Goal: Task Accomplishment & Management: Use online tool/utility

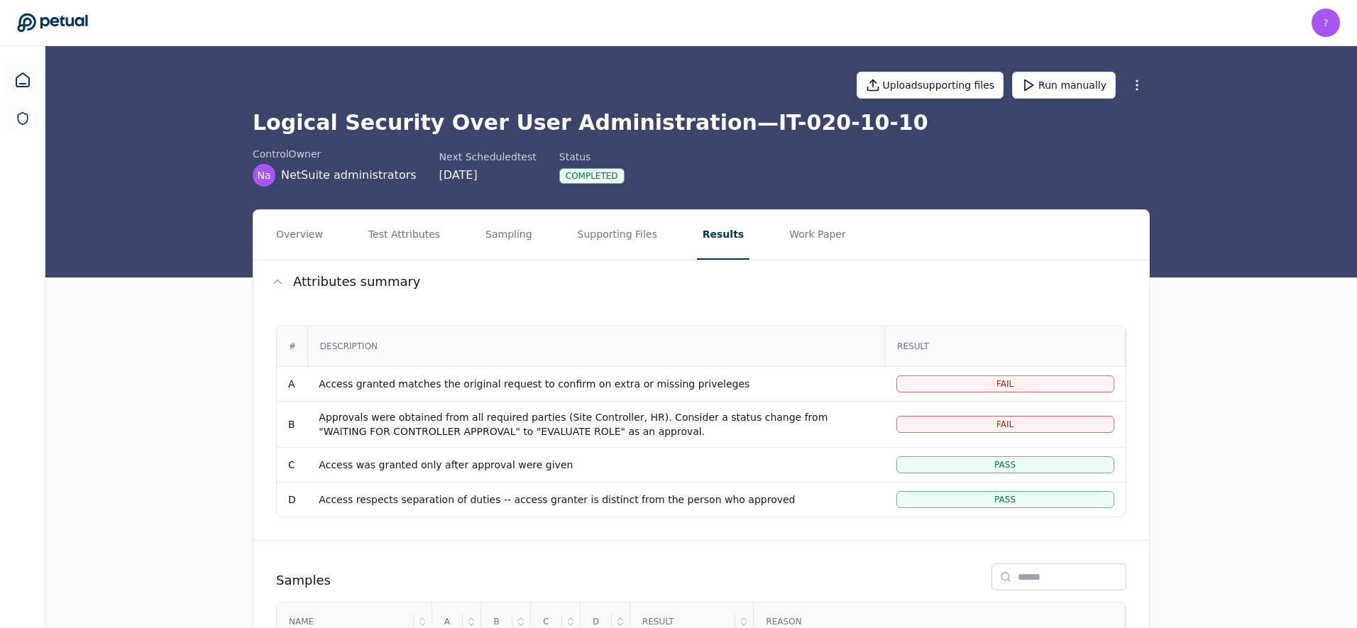
scroll to position [153, 0]
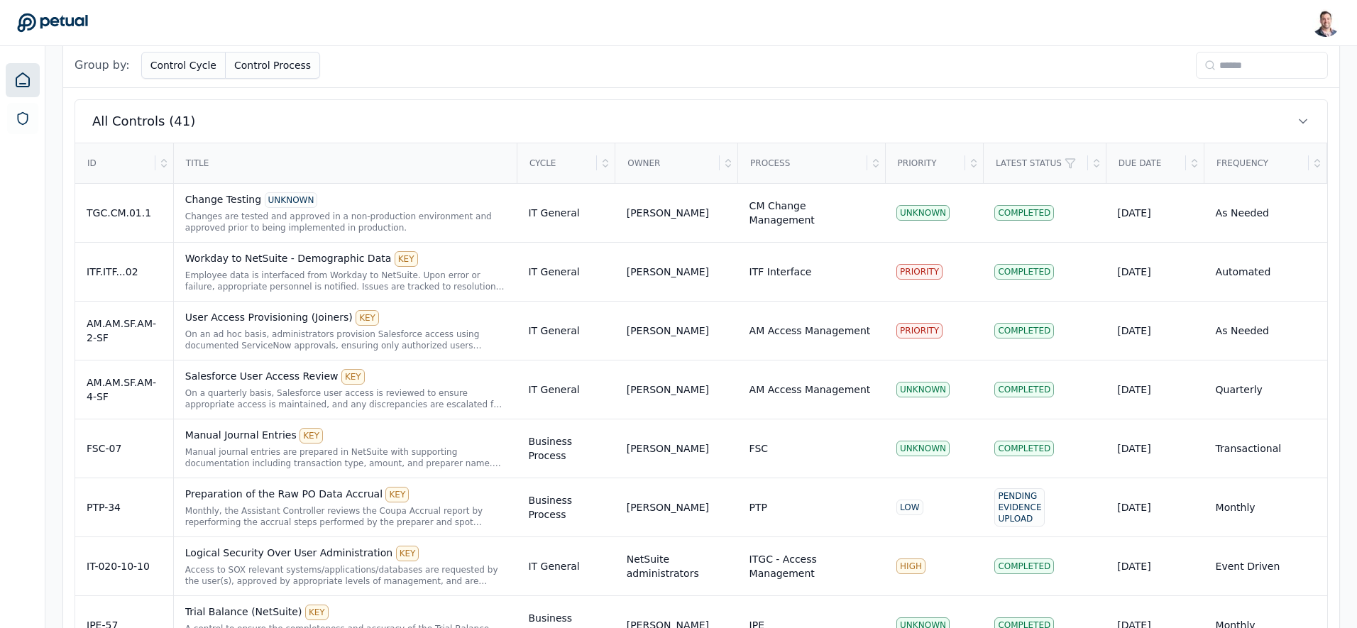
scroll to position [309, 0]
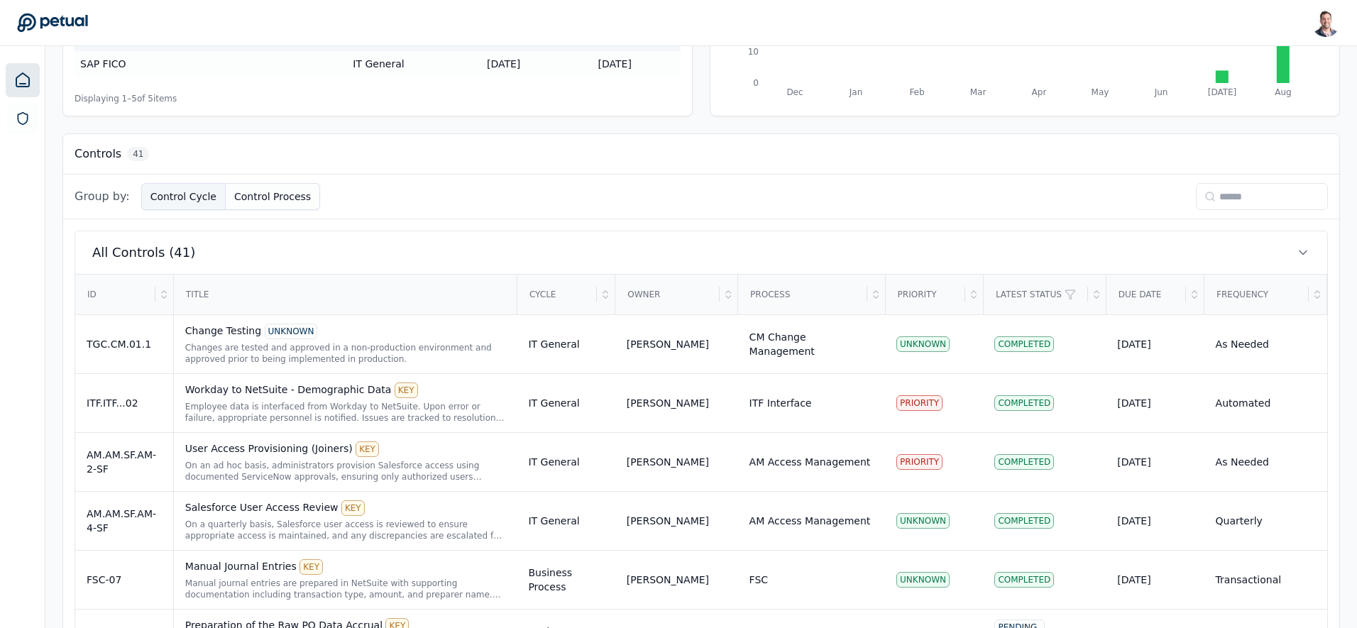
click at [205, 193] on button "Control Cycle" at bounding box center [183, 196] width 84 height 27
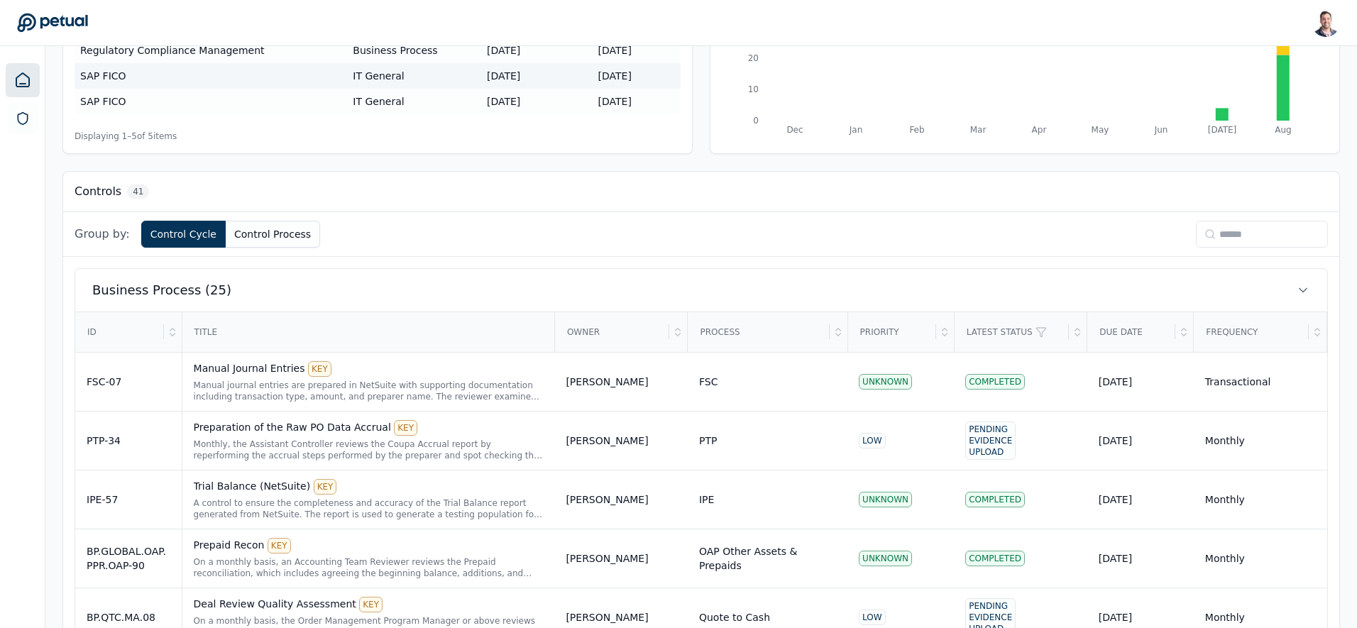
scroll to position [0, 0]
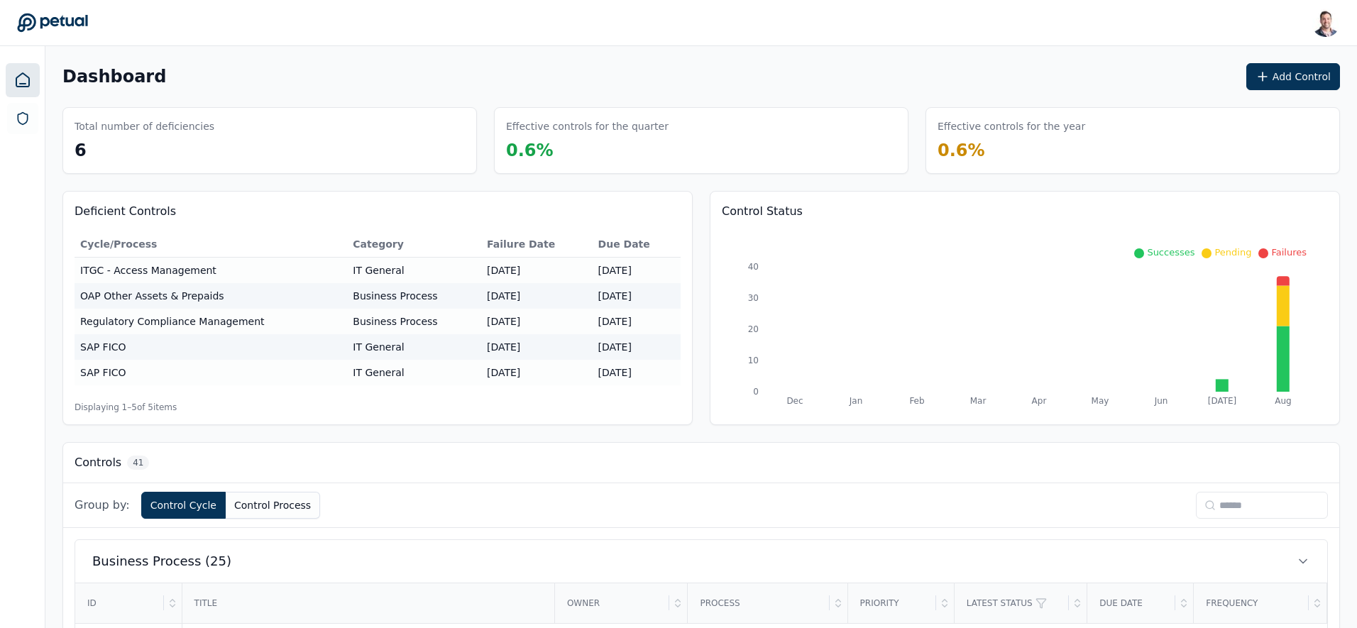
click at [1243, 499] on input at bounding box center [1262, 505] width 132 height 27
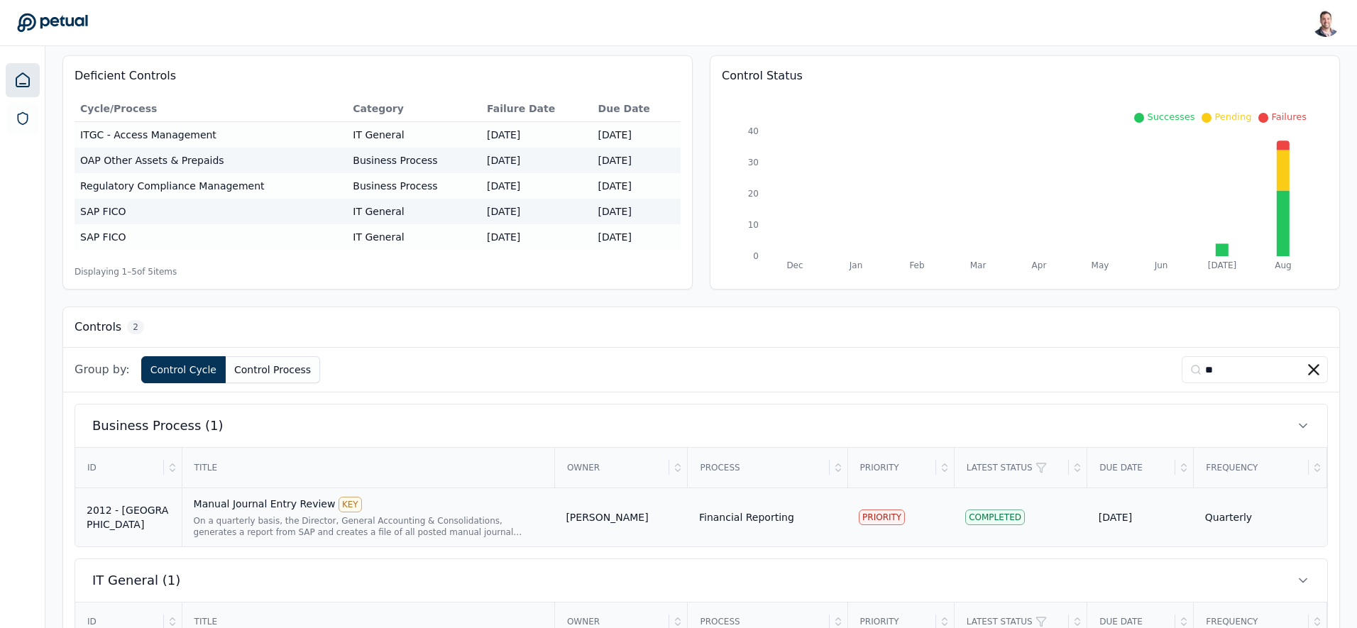
scroll to position [238, 0]
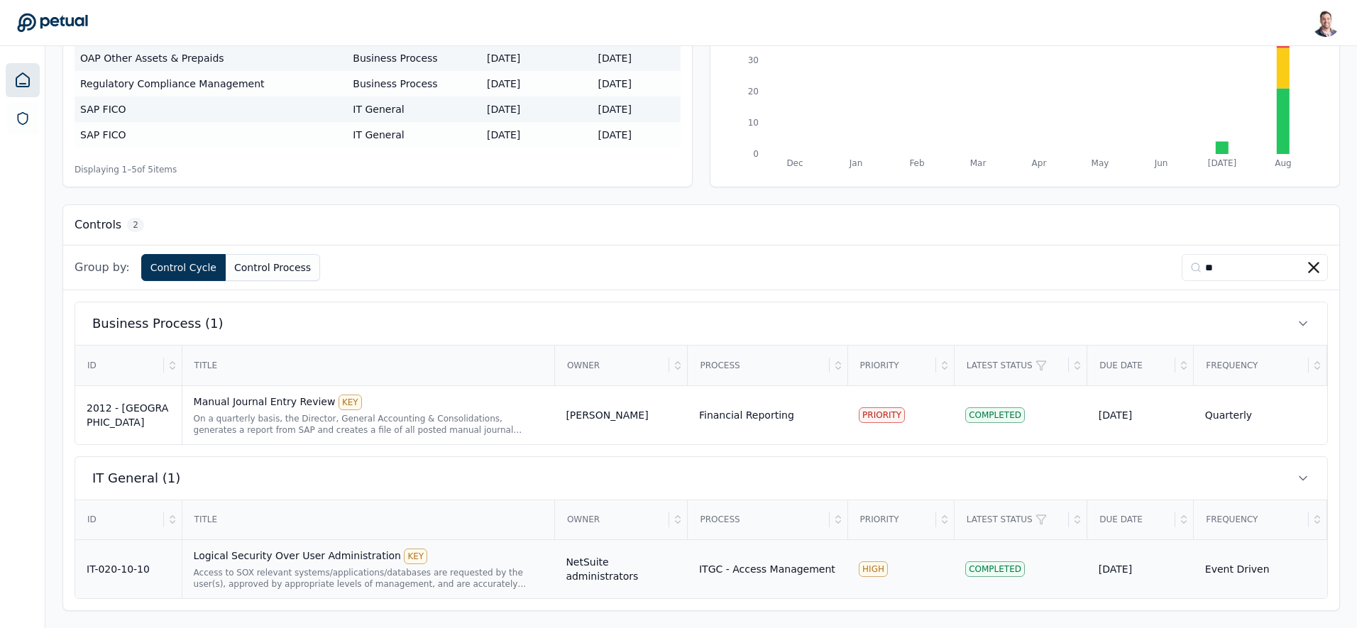
type input "**"
click at [286, 567] on div "Access to SOX relevant systems/applications/databases are requested by the user…" at bounding box center [369, 578] width 350 height 23
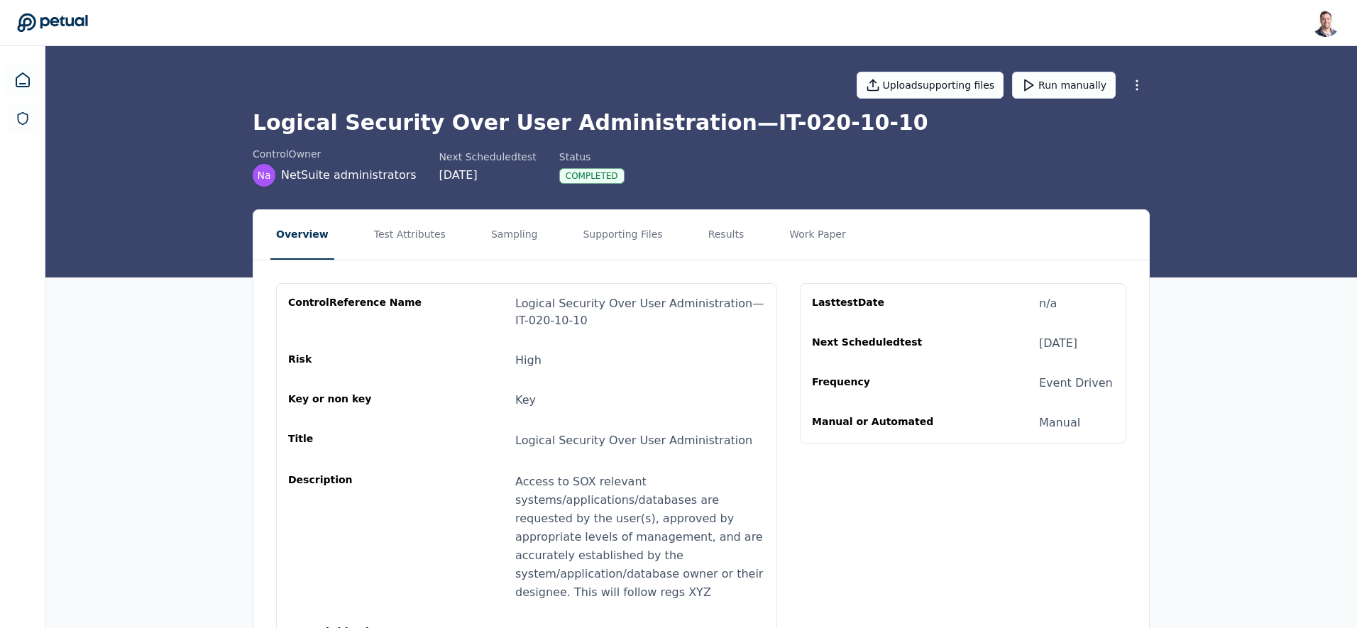
click at [1144, 80] on html "Snir Kodesh snir@petual.ai Sign out Upload supporting files Run manually Logica…" at bounding box center [678, 397] width 1357 height 794
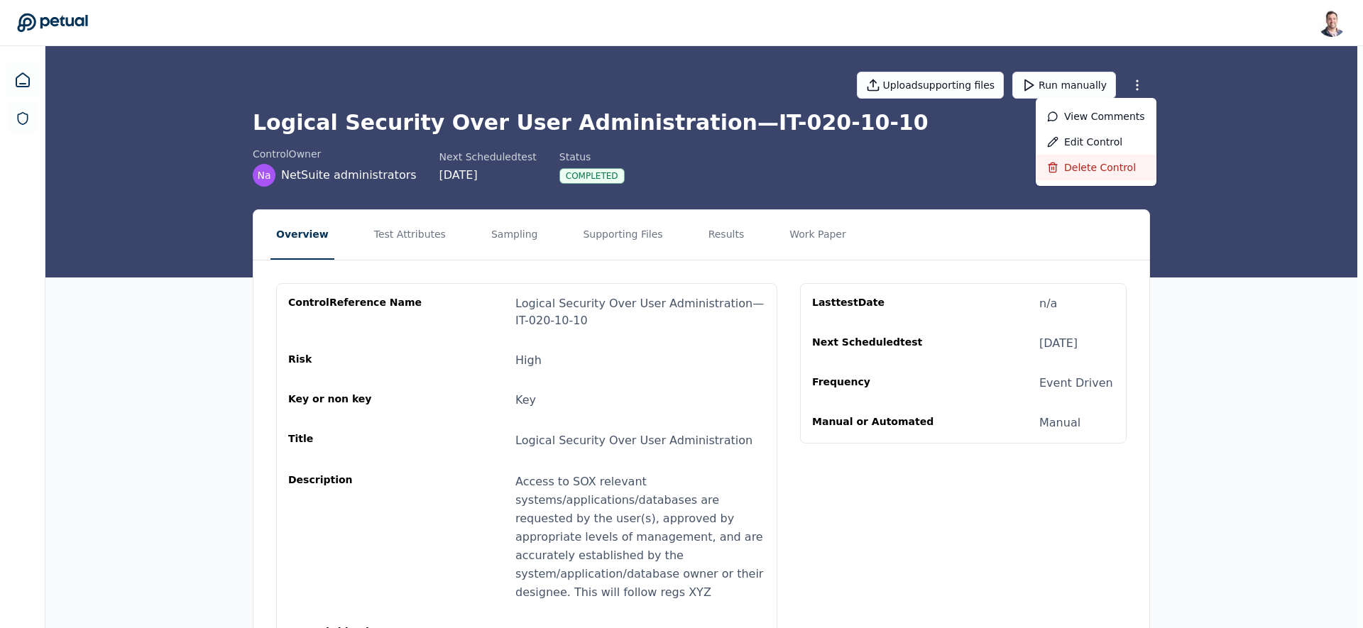
click at [1086, 173] on div "Delete control" at bounding box center [1096, 168] width 121 height 26
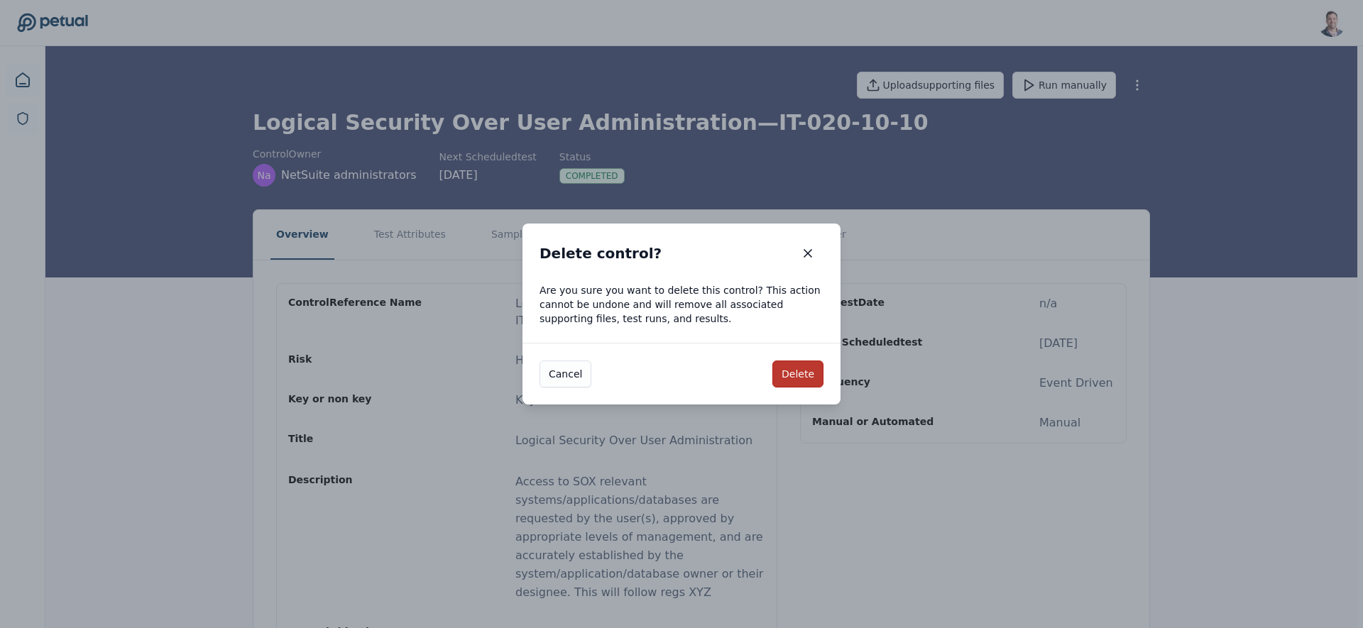
click at [809, 383] on button "Delete" at bounding box center [797, 374] width 51 height 27
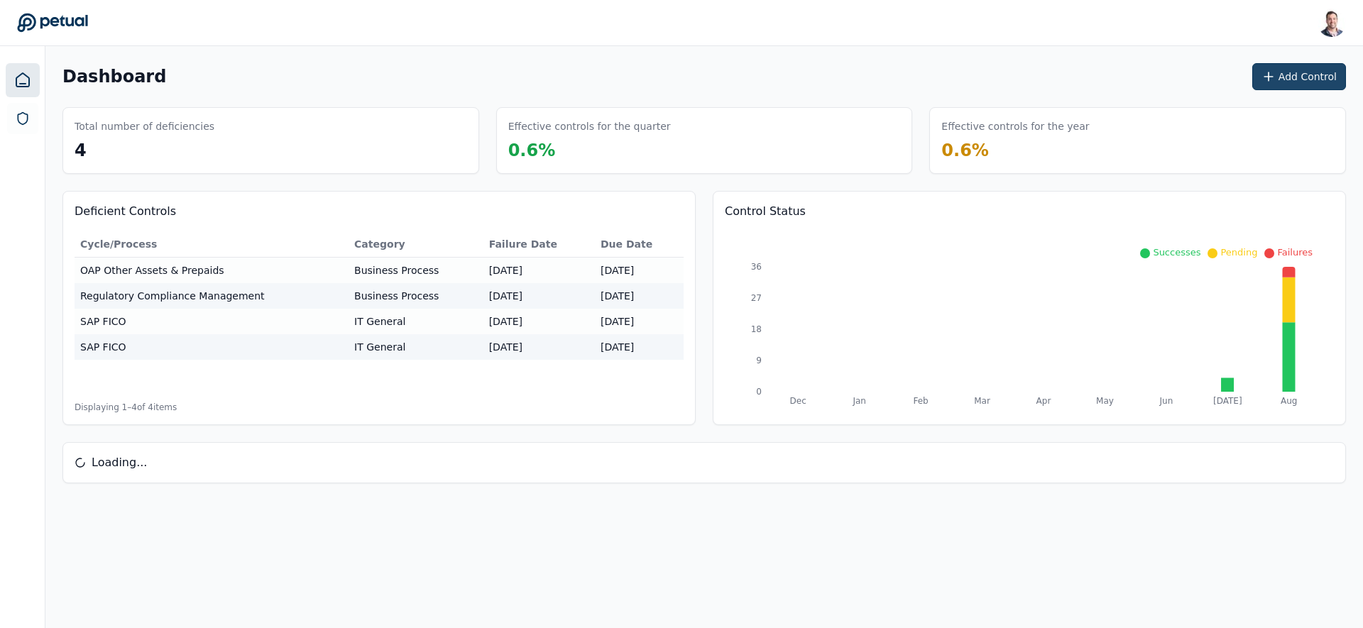
click at [1268, 82] on icon at bounding box center [1268, 77] width 14 height 14
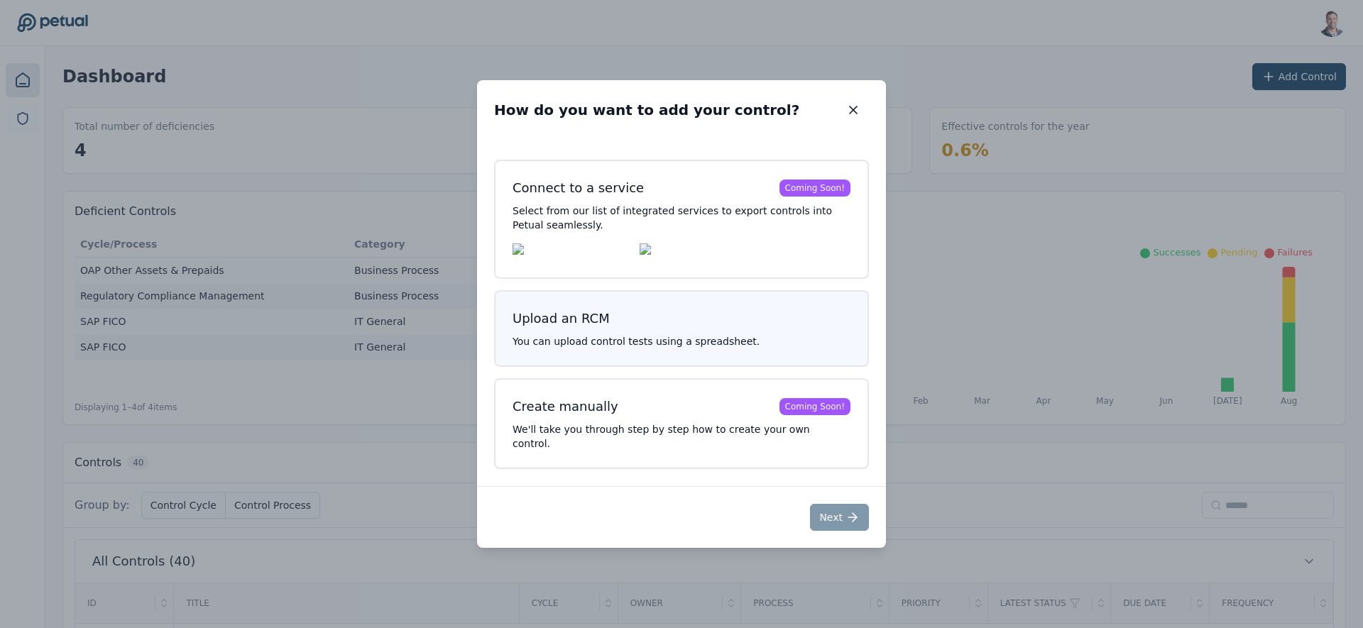
click at [701, 345] on p "You can upload control tests using a spreadsheet." at bounding box center [681, 341] width 338 height 14
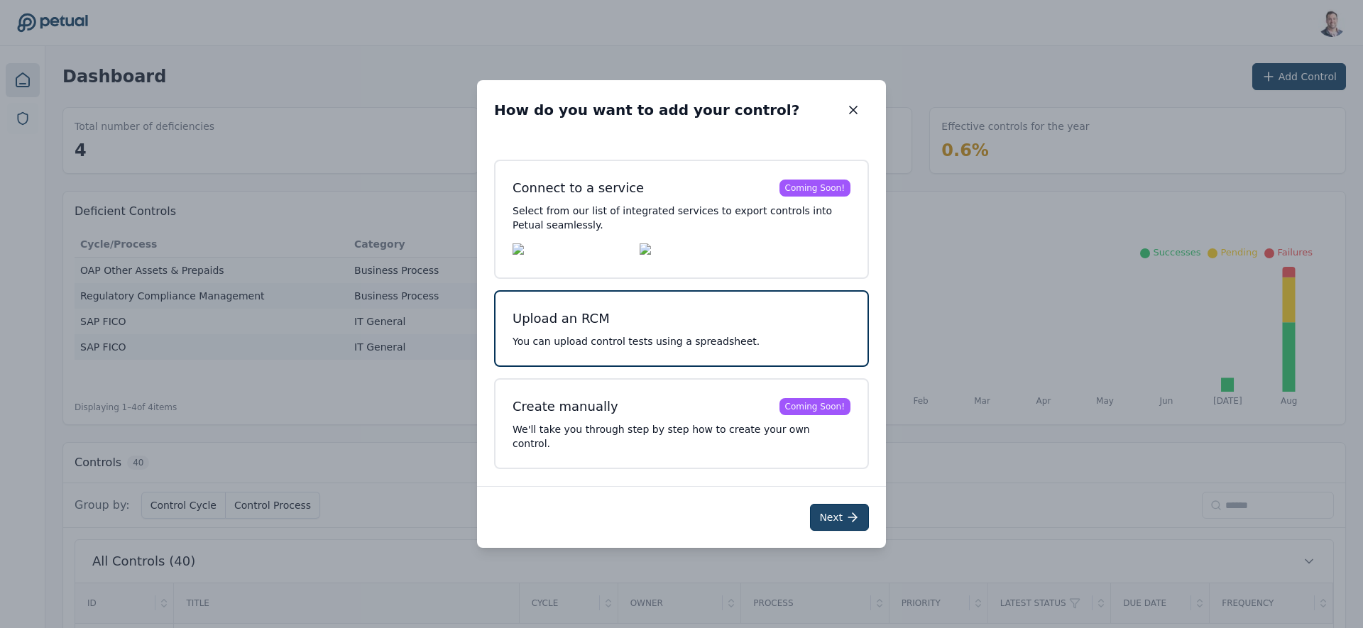
drag, startPoint x: 853, startPoint y: 514, endPoint x: 770, endPoint y: 451, distance: 103.8
click at [853, 514] on icon at bounding box center [852, 517] width 14 height 14
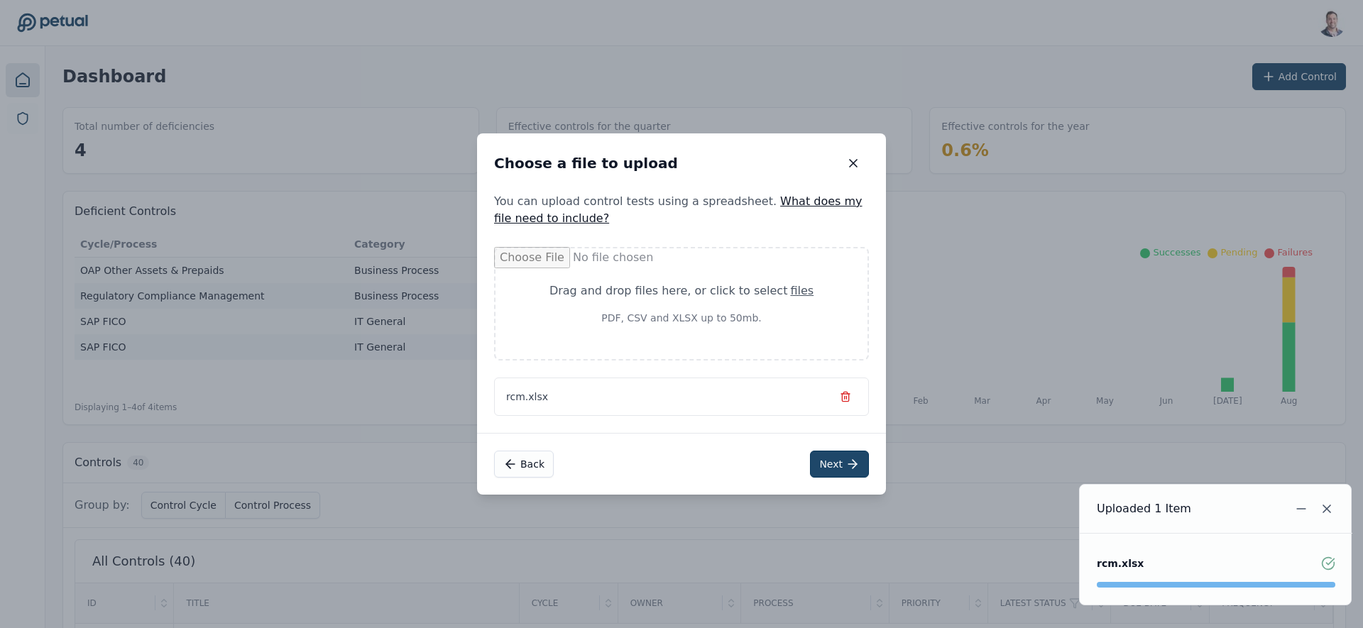
click at [839, 468] on button "Next" at bounding box center [839, 464] width 59 height 27
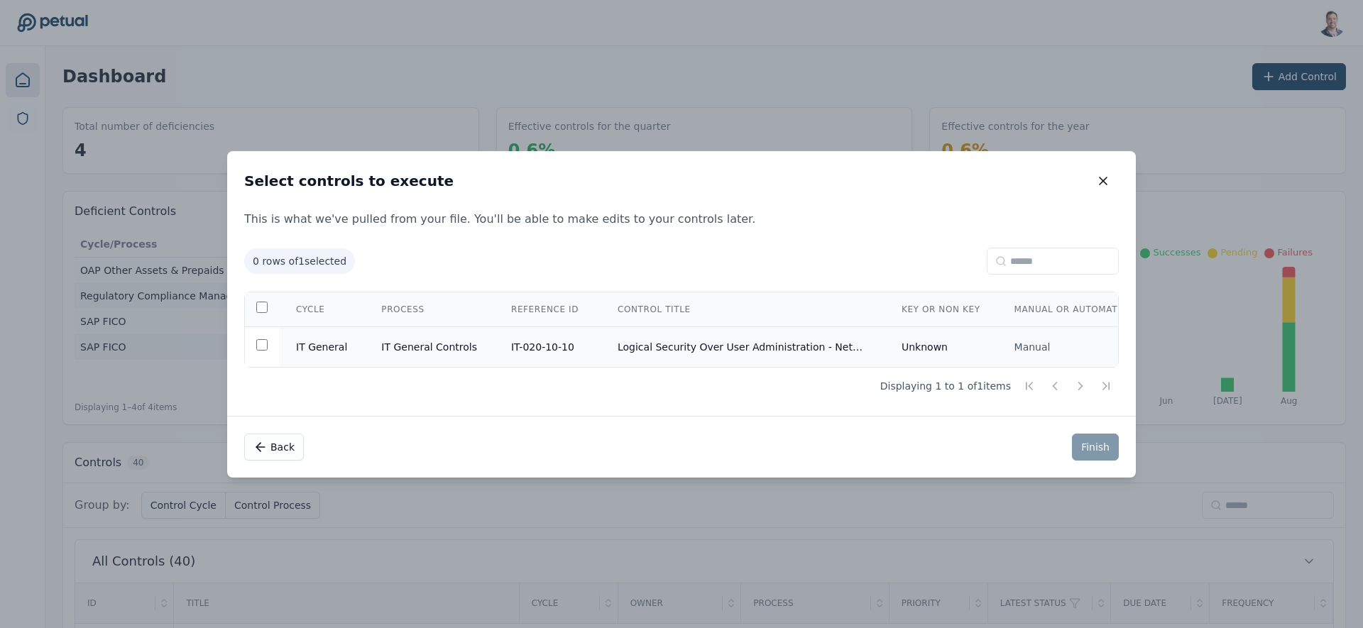
click at [689, 353] on td "Logical Security Over User Administration - NetSuite" at bounding box center [743, 347] width 284 height 40
click at [1110, 451] on button "Finish" at bounding box center [1095, 447] width 47 height 27
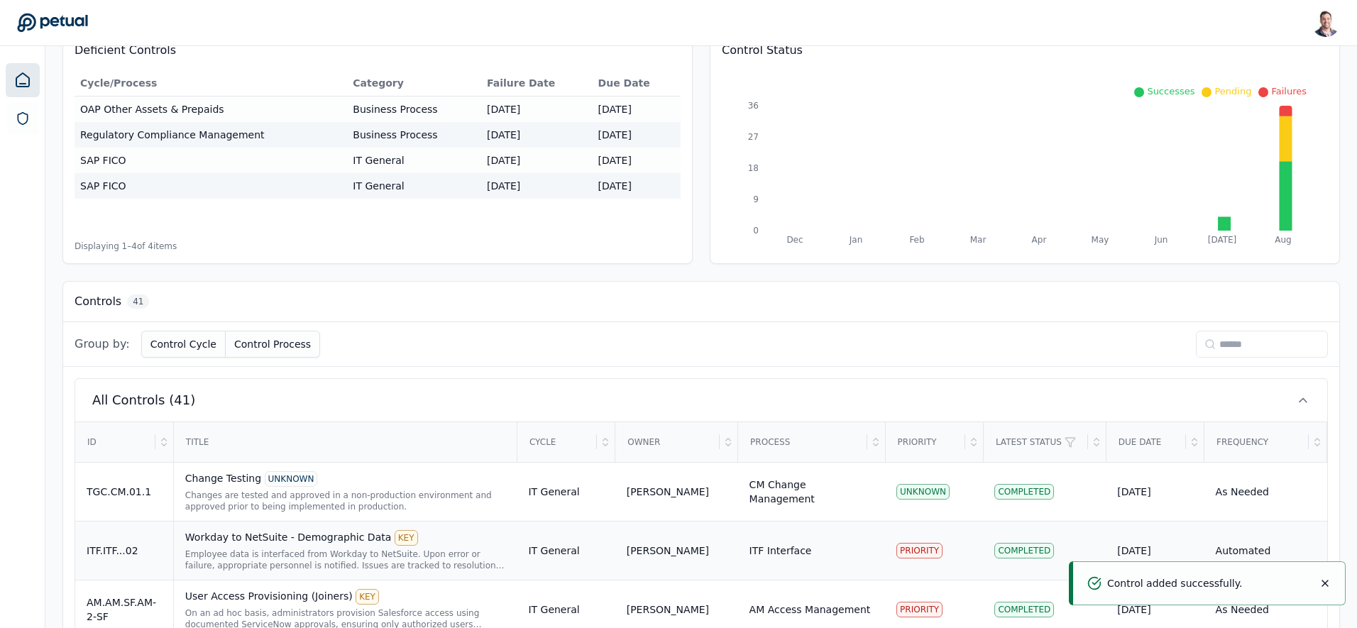
scroll to position [224, 0]
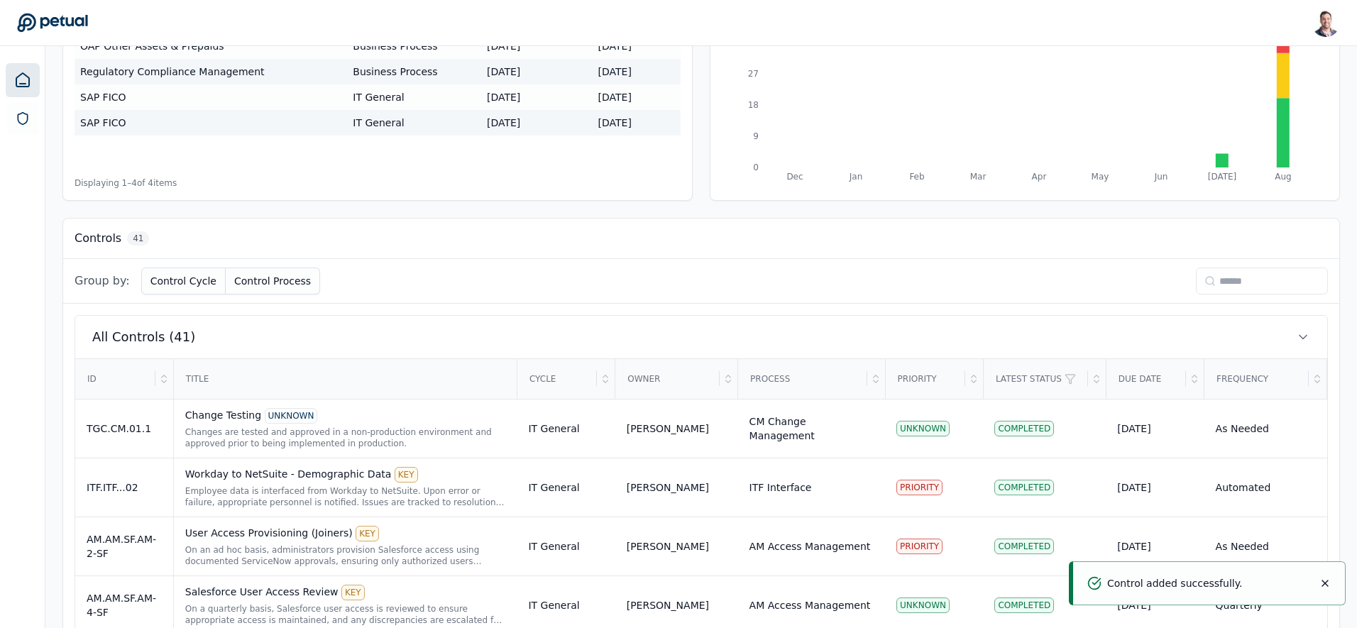
click at [1271, 278] on input at bounding box center [1262, 281] width 132 height 27
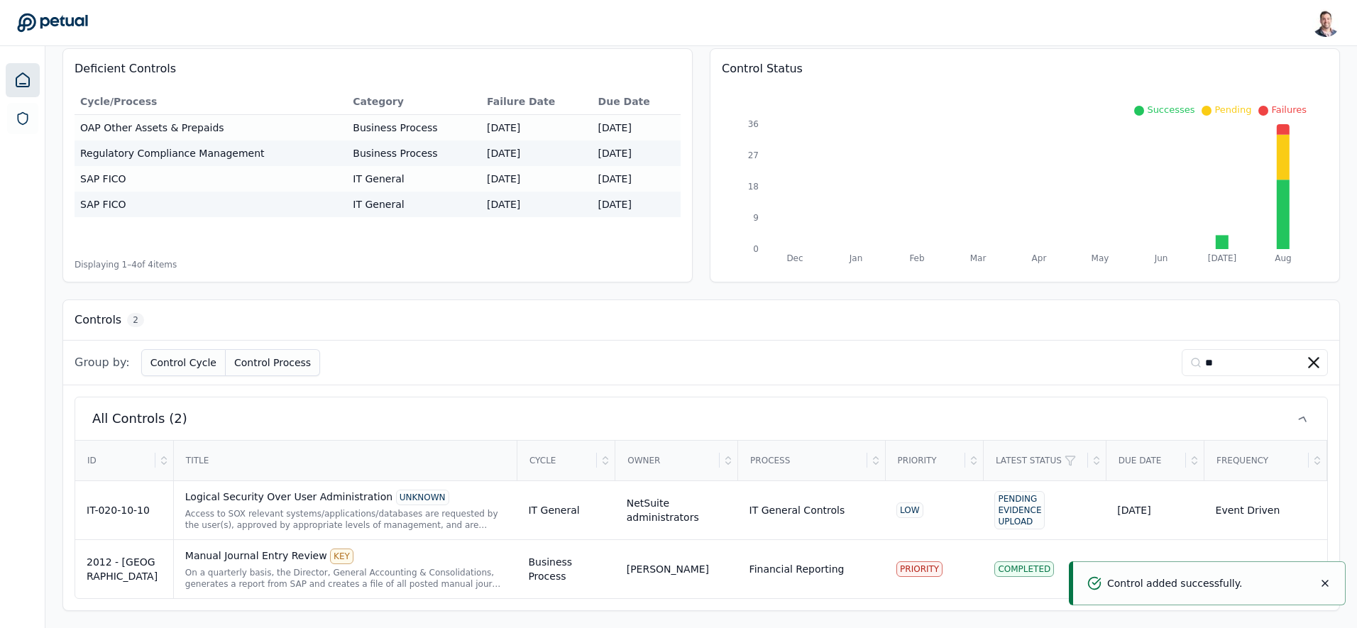
scroll to position [144, 0]
type input "**"
click at [216, 501] on div "Logical Security Over User Administration UNKNOWN" at bounding box center [345, 498] width 321 height 16
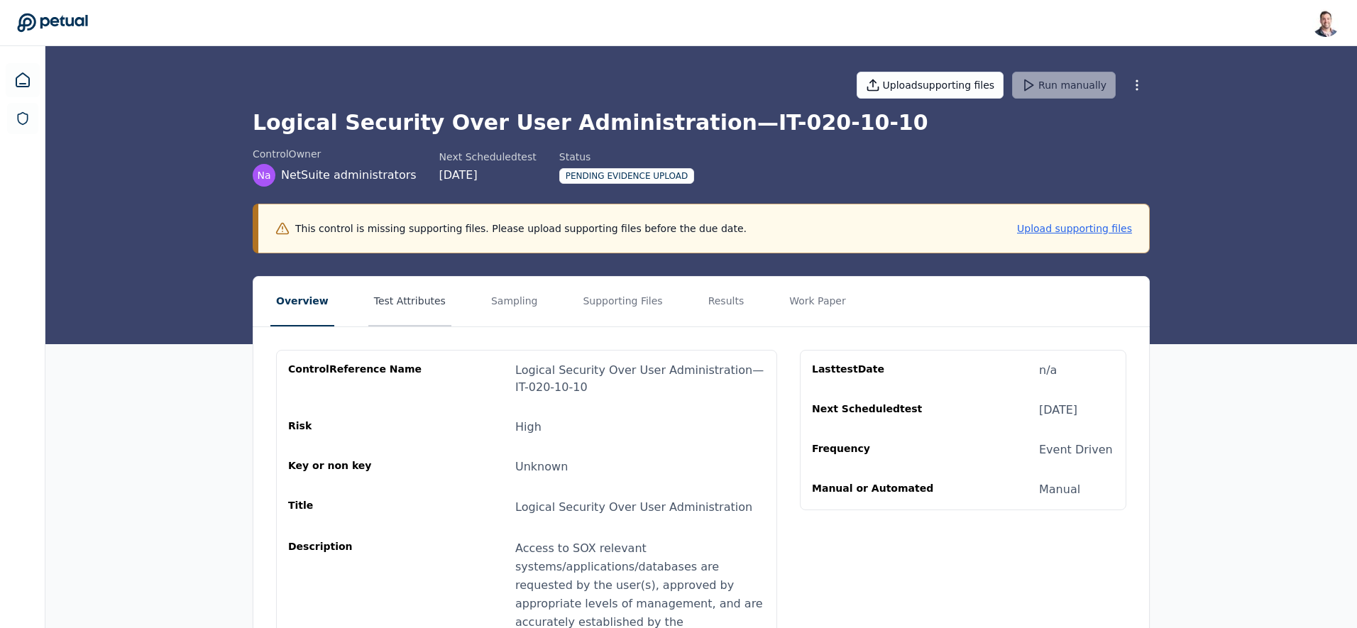
click at [406, 309] on button "Test Attributes" at bounding box center [409, 302] width 83 height 50
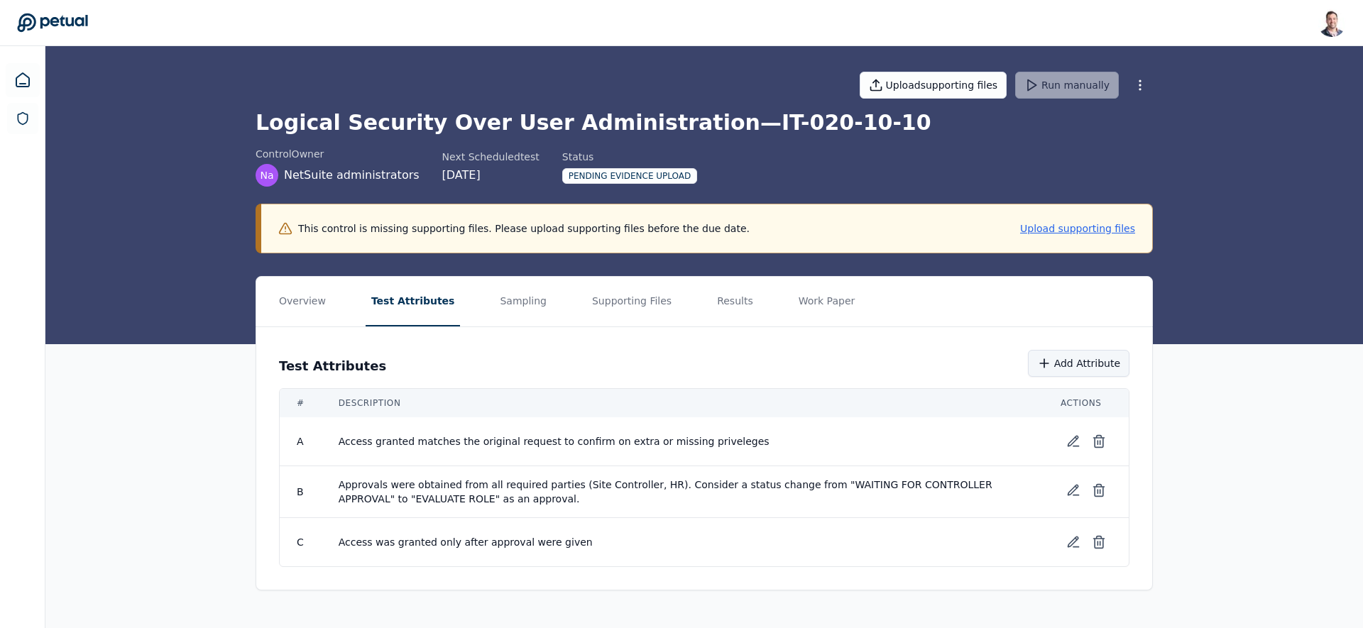
click at [1062, 361] on button "Add Attribute" at bounding box center [1079, 363] width 102 height 27
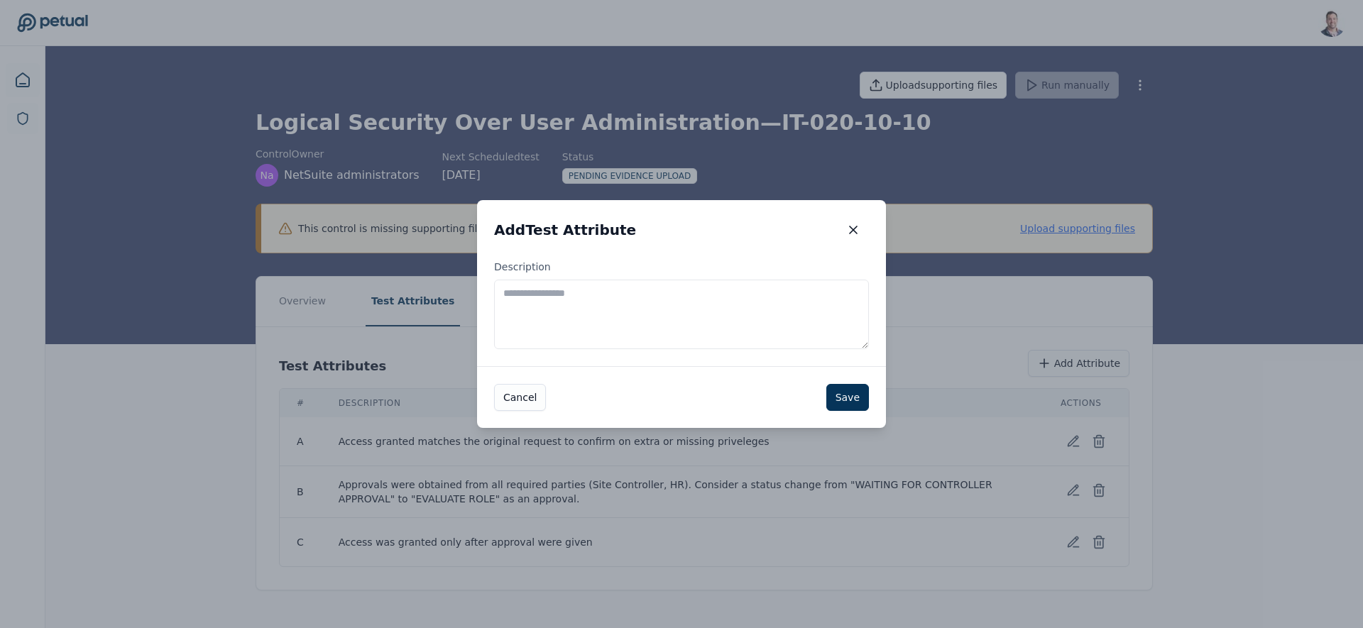
click at [655, 313] on textarea "Description" at bounding box center [681, 315] width 375 height 70
type textarea "**********"
drag, startPoint x: 839, startPoint y: 404, endPoint x: 472, endPoint y: 466, distance: 372.3
click at [838, 404] on button "Save" at bounding box center [847, 397] width 43 height 27
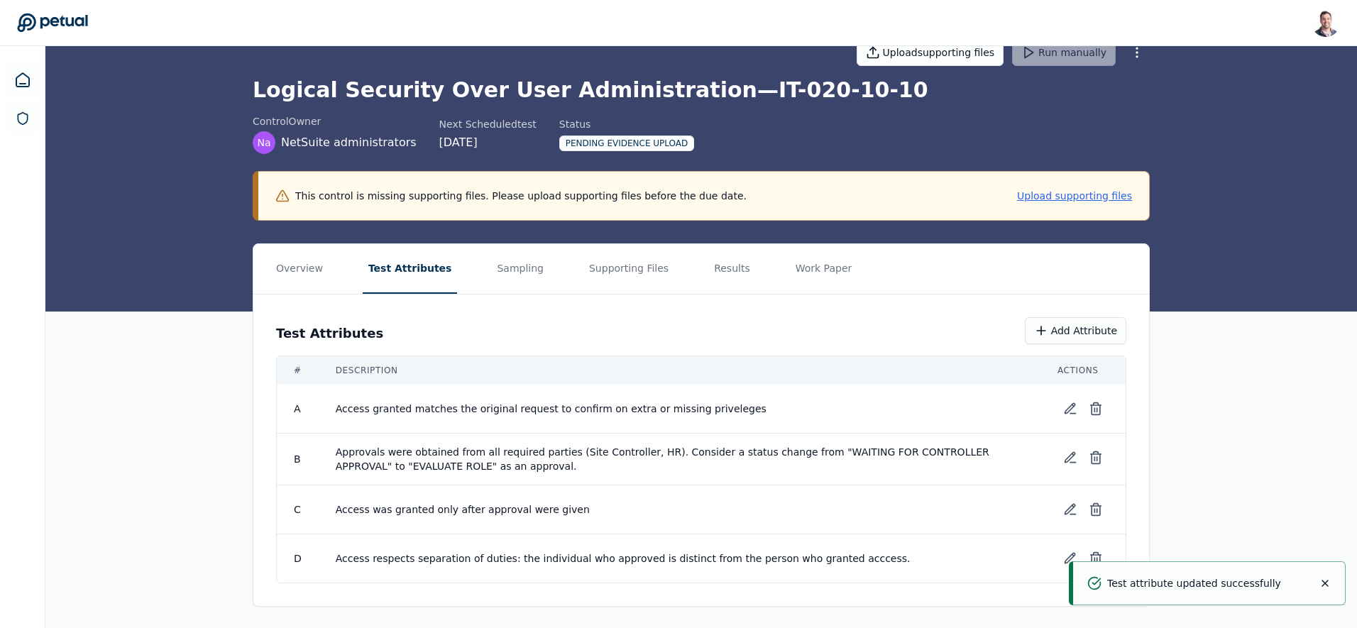
scroll to position [34, 0]
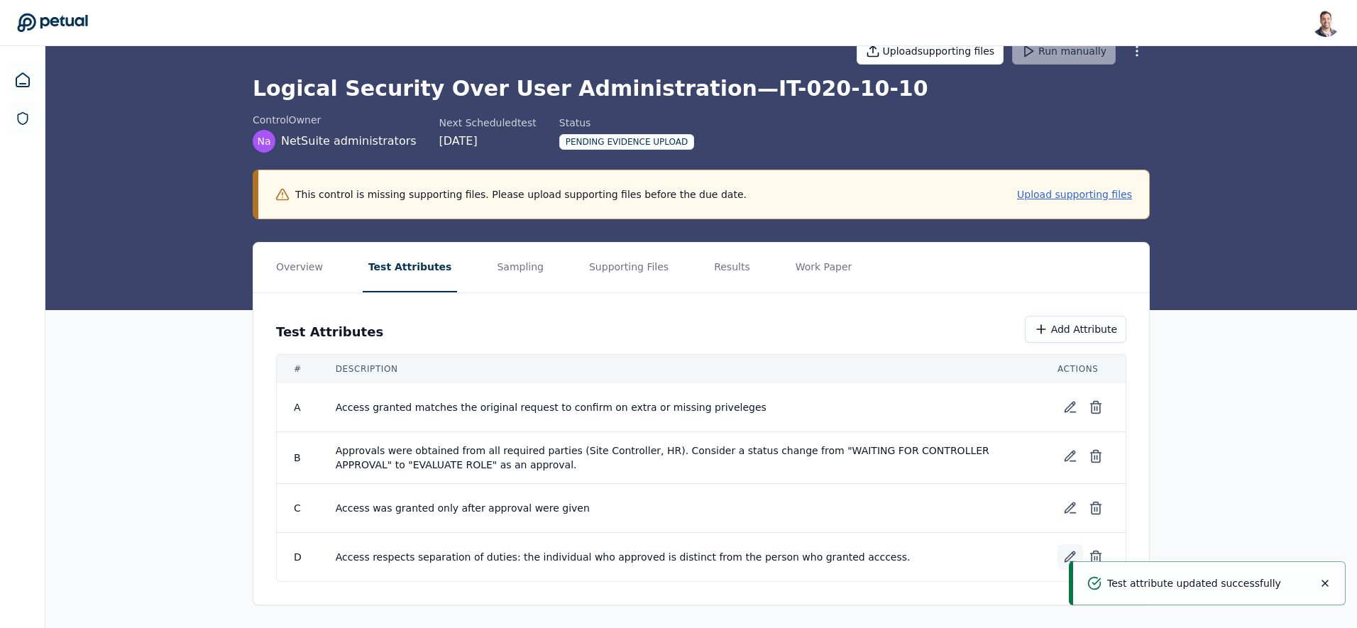
click at [1069, 553] on icon at bounding box center [1070, 557] width 14 height 14
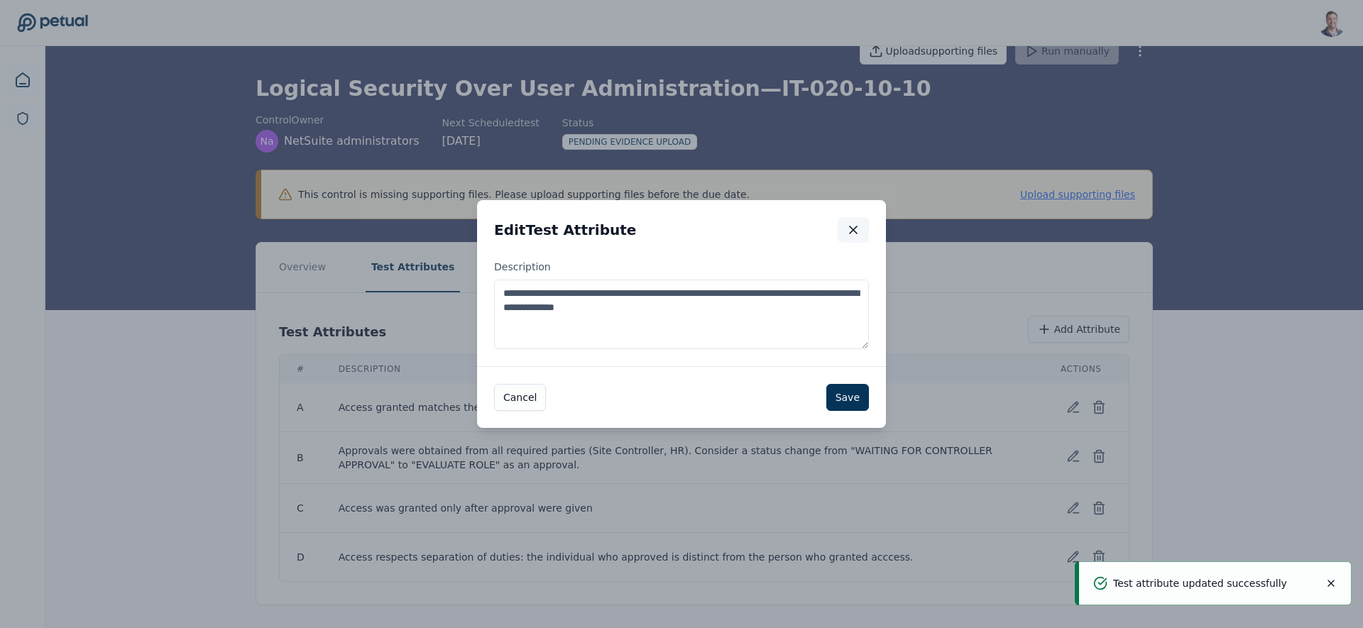
click at [861, 221] on button "button" at bounding box center [853, 230] width 31 height 26
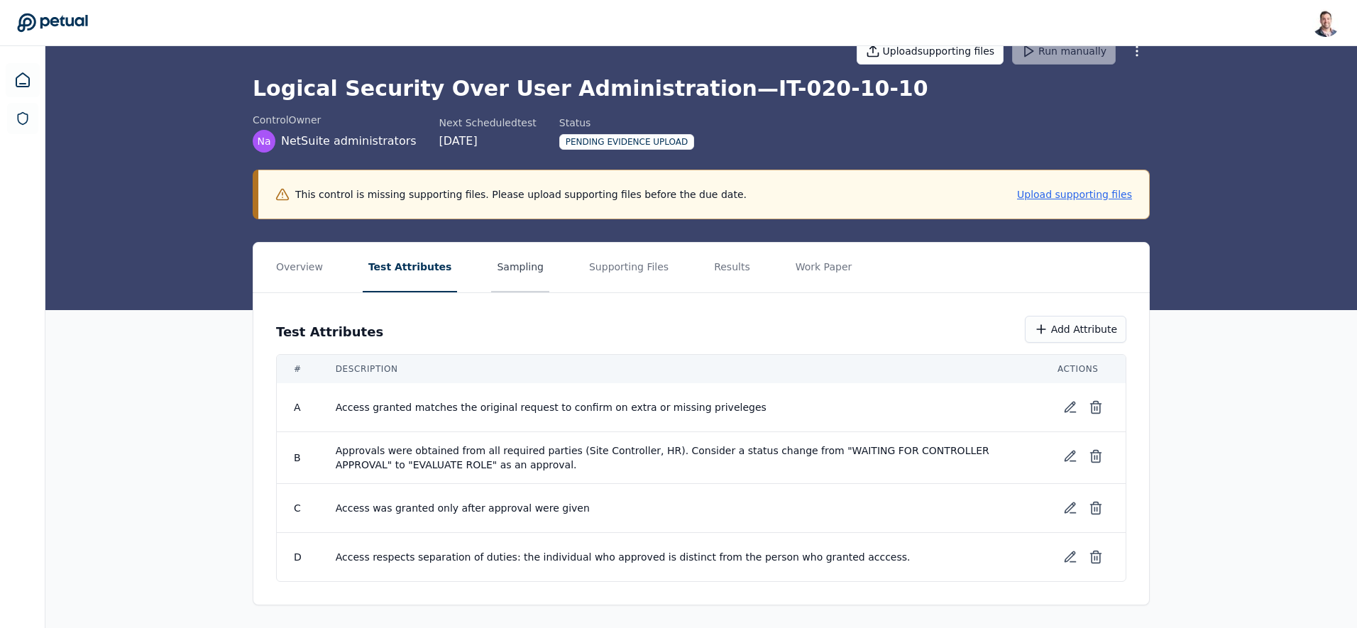
click at [493, 272] on button "Sampling" at bounding box center [520, 268] width 58 height 50
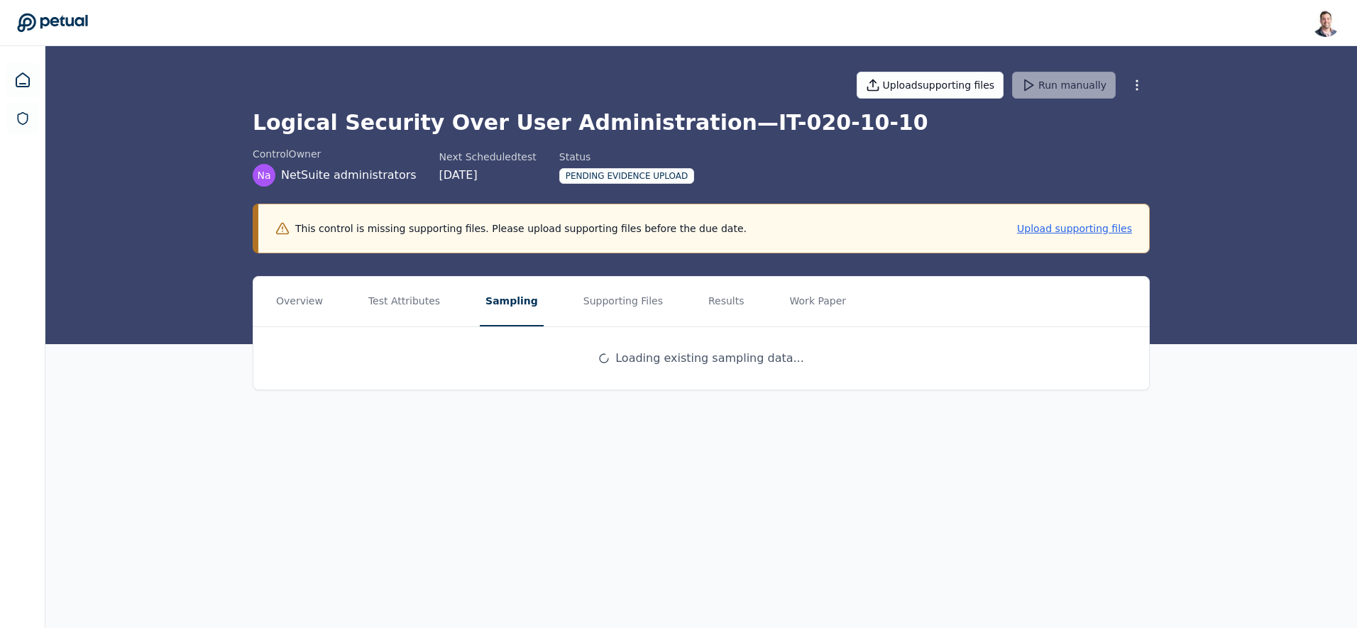
scroll to position [0, 0]
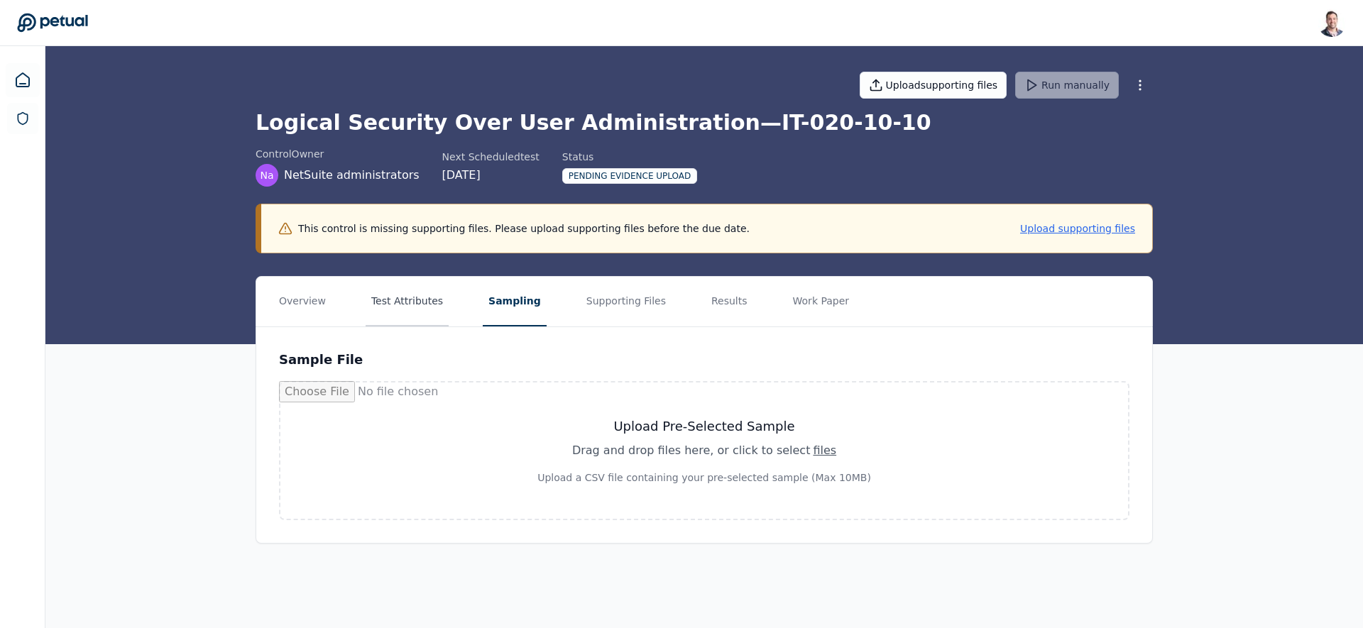
click at [398, 302] on button "Test Attributes" at bounding box center [407, 302] width 83 height 50
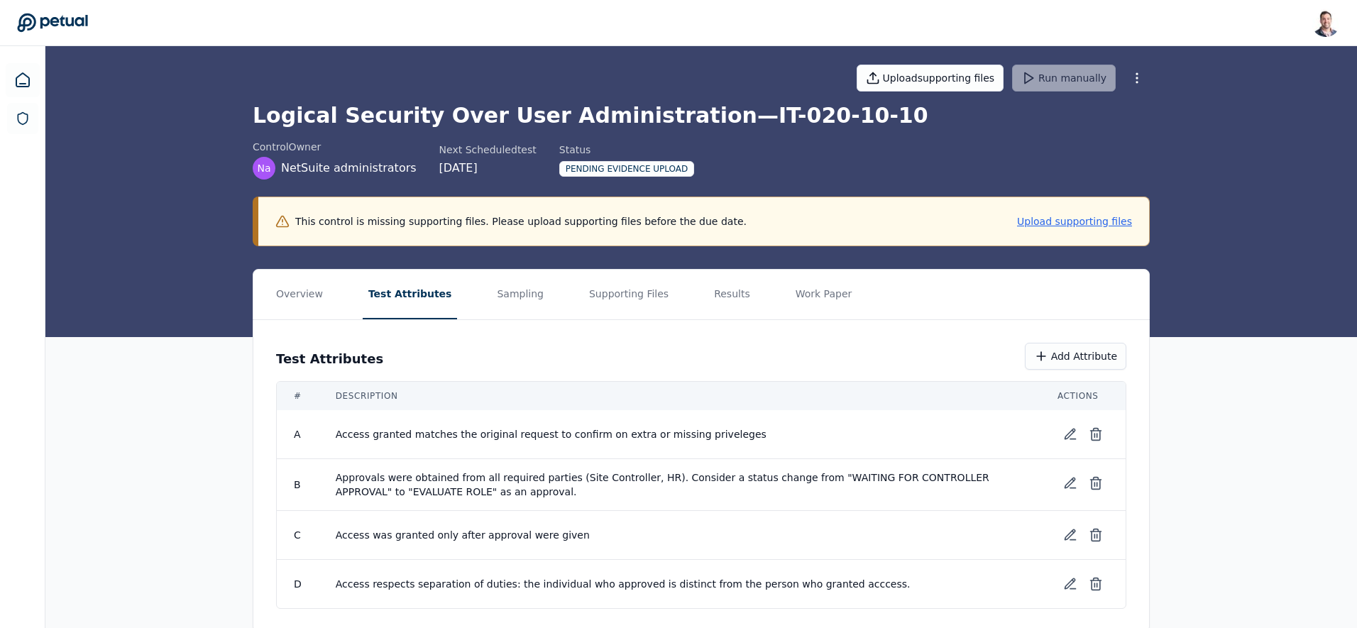
scroll to position [34, 0]
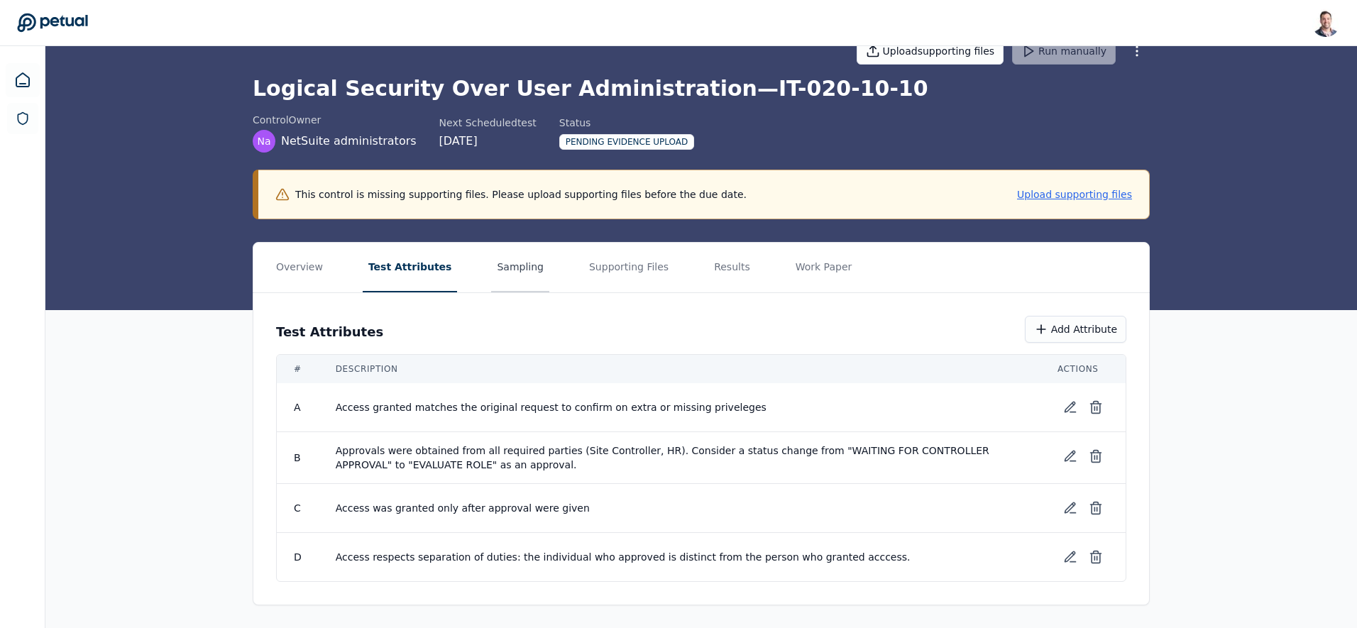
click at [512, 258] on button "Sampling" at bounding box center [520, 268] width 58 height 50
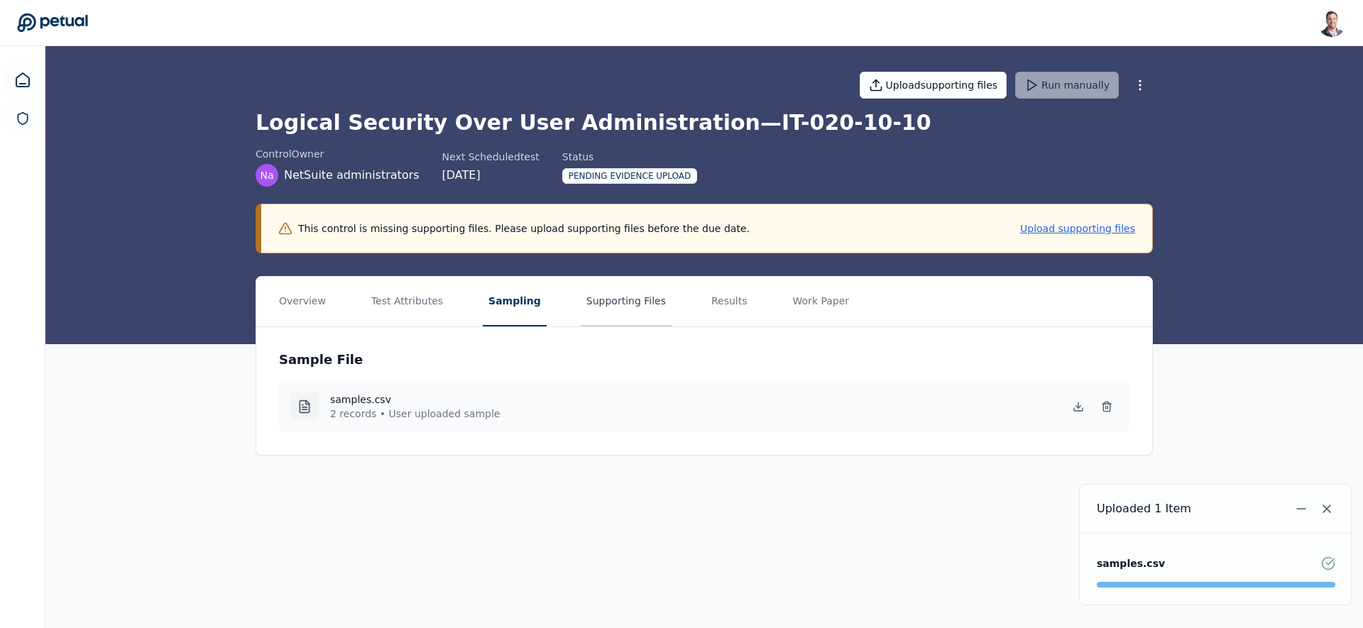
click at [596, 301] on button "Supporting Files" at bounding box center [626, 302] width 91 height 50
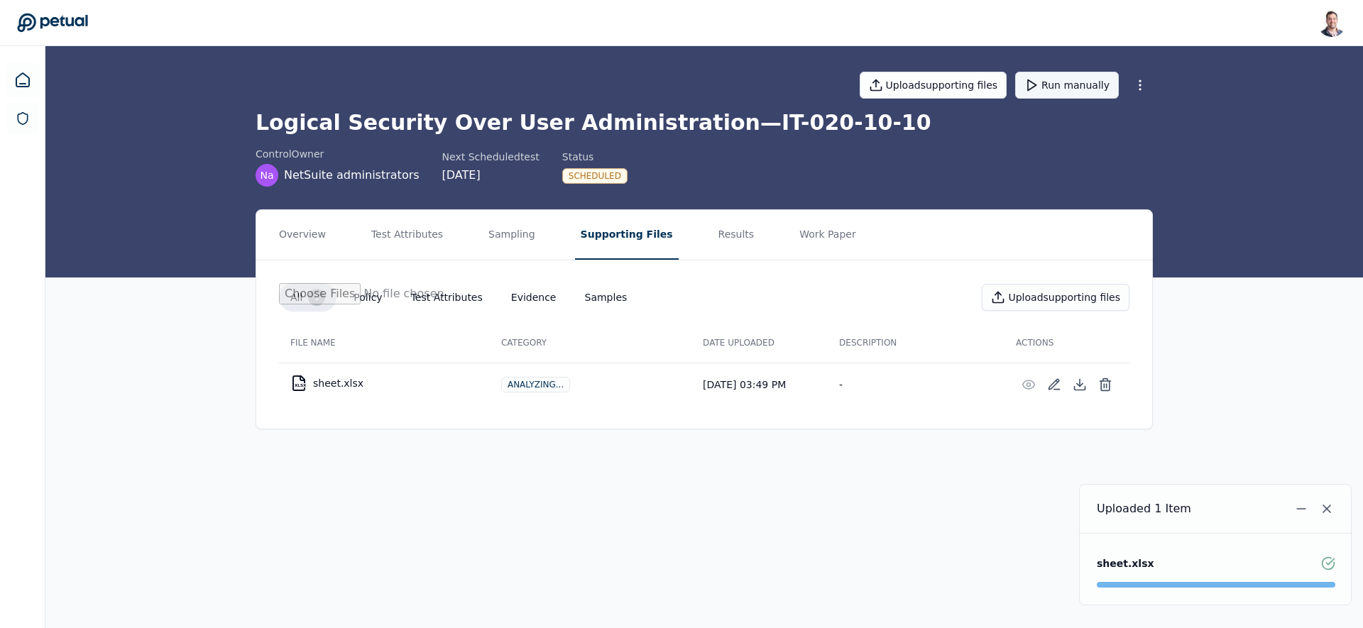
click at [1085, 85] on button "Run manually" at bounding box center [1067, 85] width 104 height 27
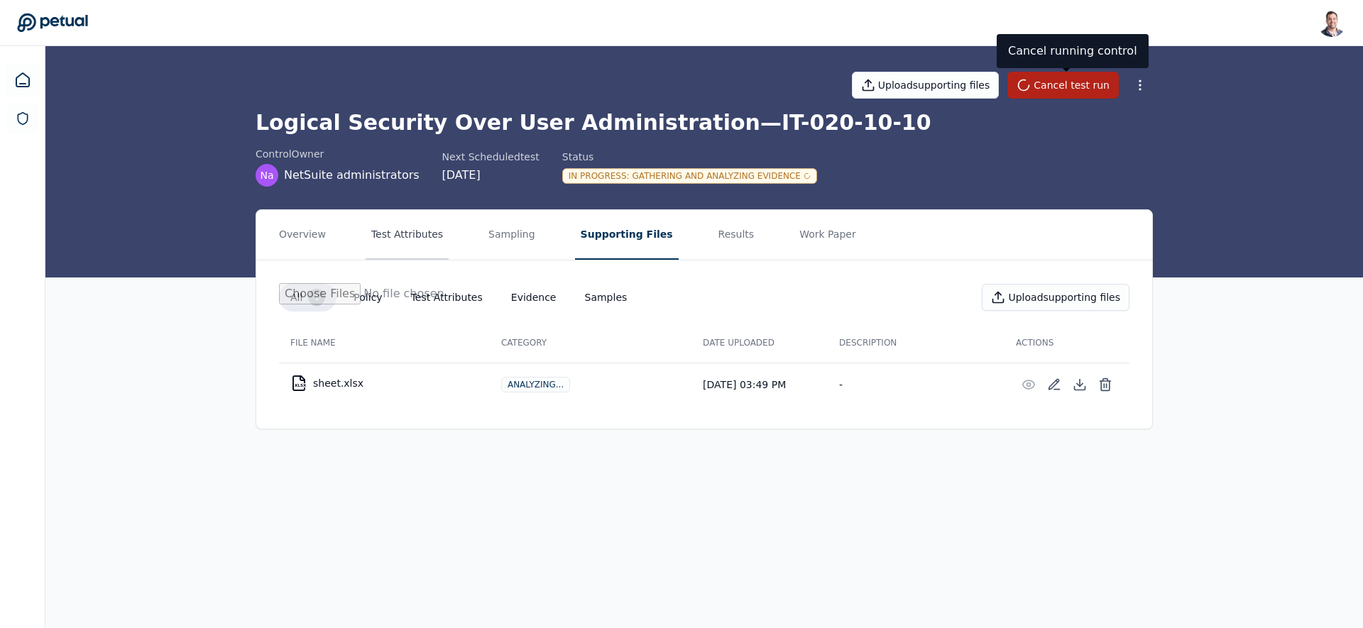
click at [418, 241] on button "Test Attributes" at bounding box center [407, 235] width 83 height 50
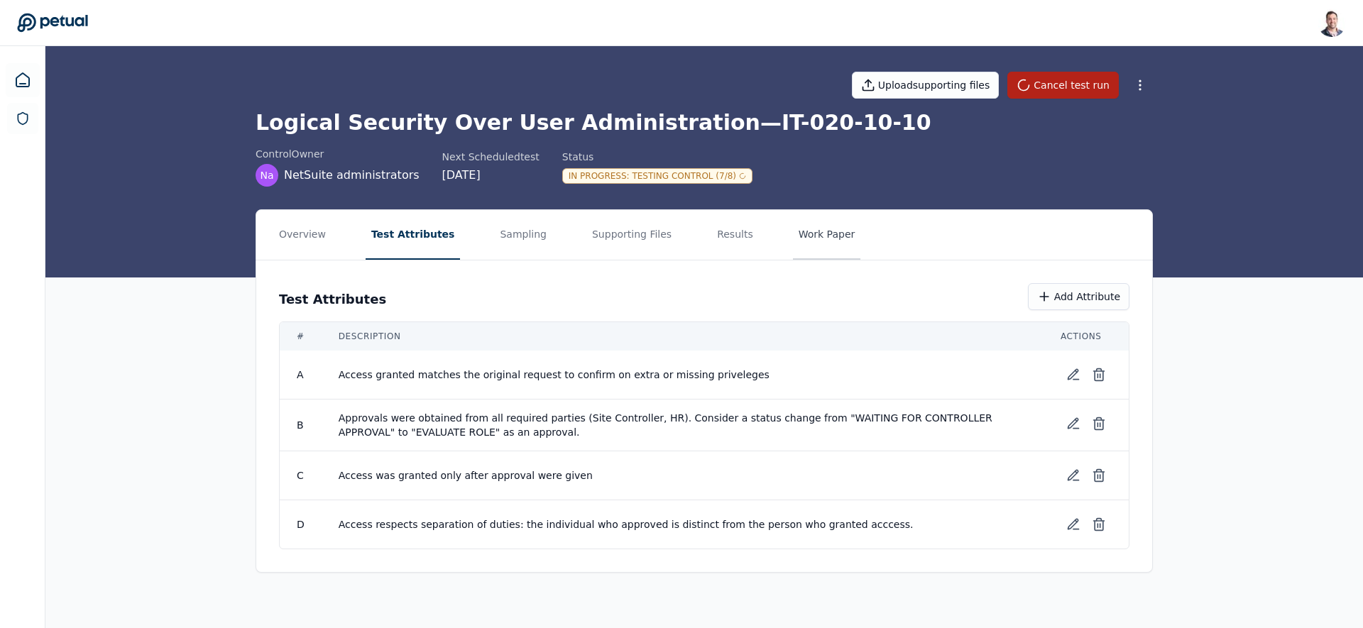
drag, startPoint x: 565, startPoint y: 168, endPoint x: 816, endPoint y: 243, distance: 262.3
click at [826, 200] on div "Upload supporting files Cancel test run Logical Security Over User Administrati…" at bounding box center [703, 161] width 1317 height 231
click at [758, 177] on div "control Owner Na NetSuite administrators Next Scheduled test 9/29/2025 Status I…" at bounding box center [704, 167] width 897 height 40
click at [708, 170] on div "In Progress : Testing Control (7/8)" at bounding box center [657, 176] width 190 height 16
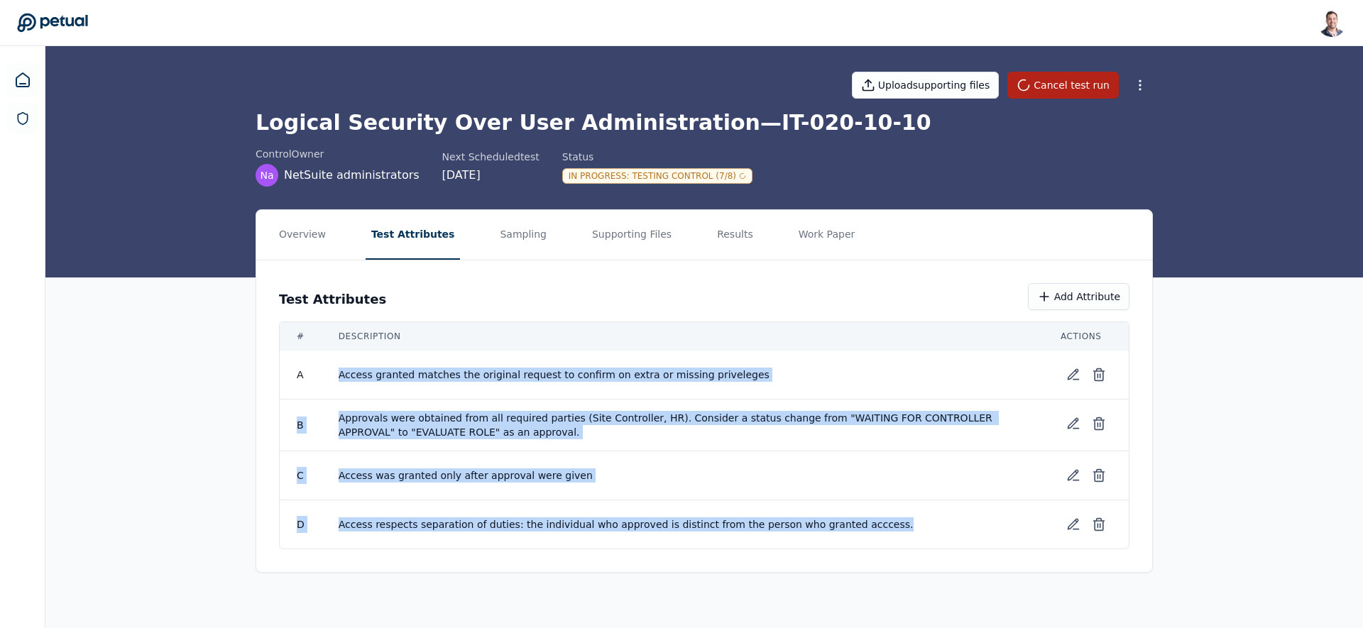
drag, startPoint x: 340, startPoint y: 363, endPoint x: 884, endPoint y: 520, distance: 565.7
click at [884, 522] on tbody "A Access granted matches the original request to confirm on extra or missing pr…" at bounding box center [704, 450] width 849 height 198
click at [498, 237] on button "Sampling" at bounding box center [523, 235] width 58 height 50
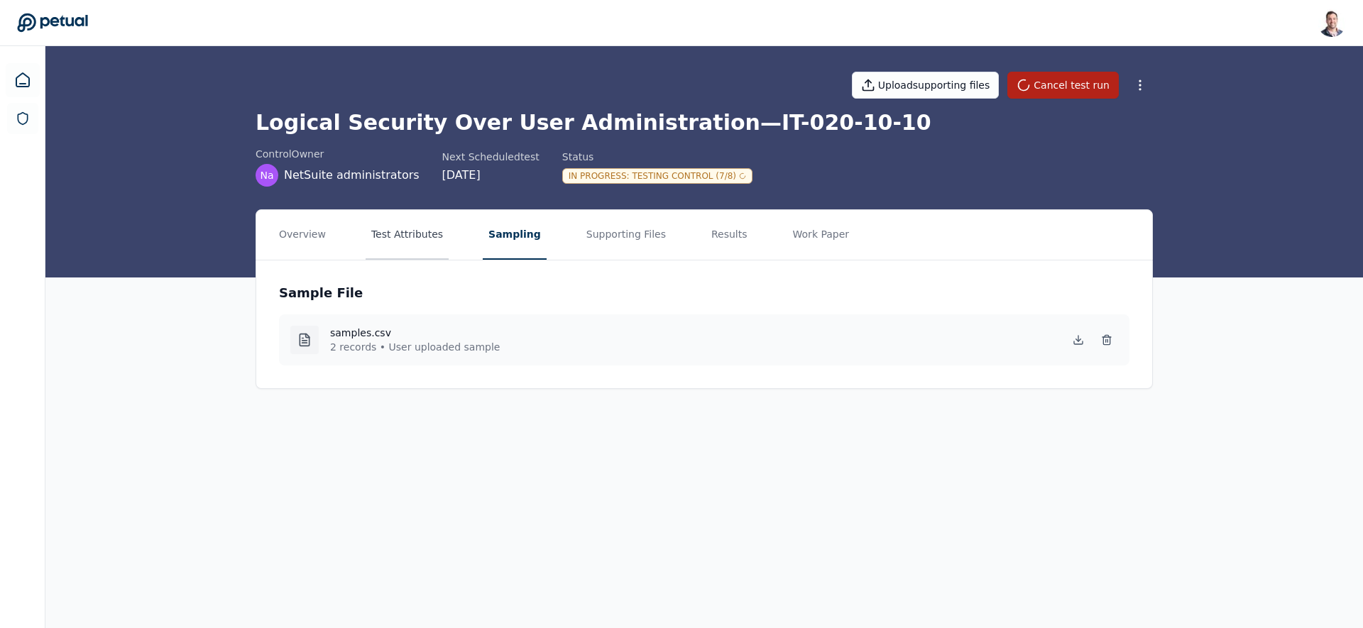
click at [414, 214] on button "Test Attributes" at bounding box center [407, 235] width 83 height 50
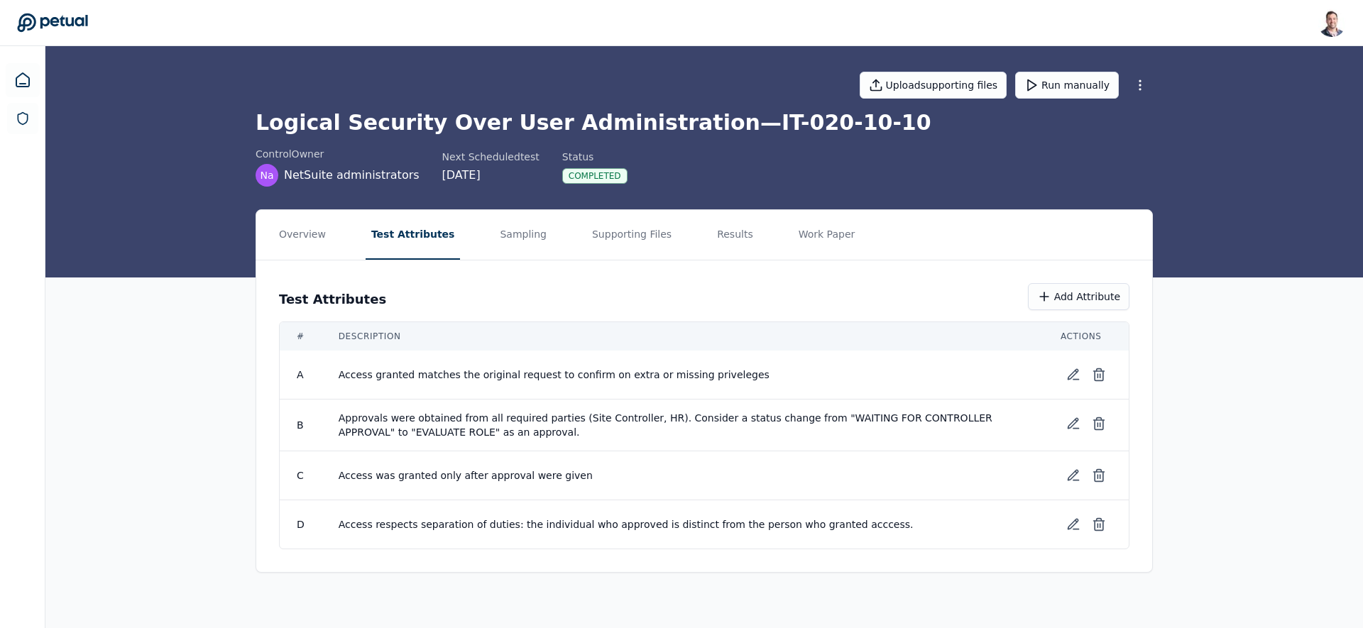
click at [576, 173] on div "Completed" at bounding box center [594, 176] width 65 height 16
click at [604, 223] on button "Supporting Files" at bounding box center [631, 235] width 91 height 50
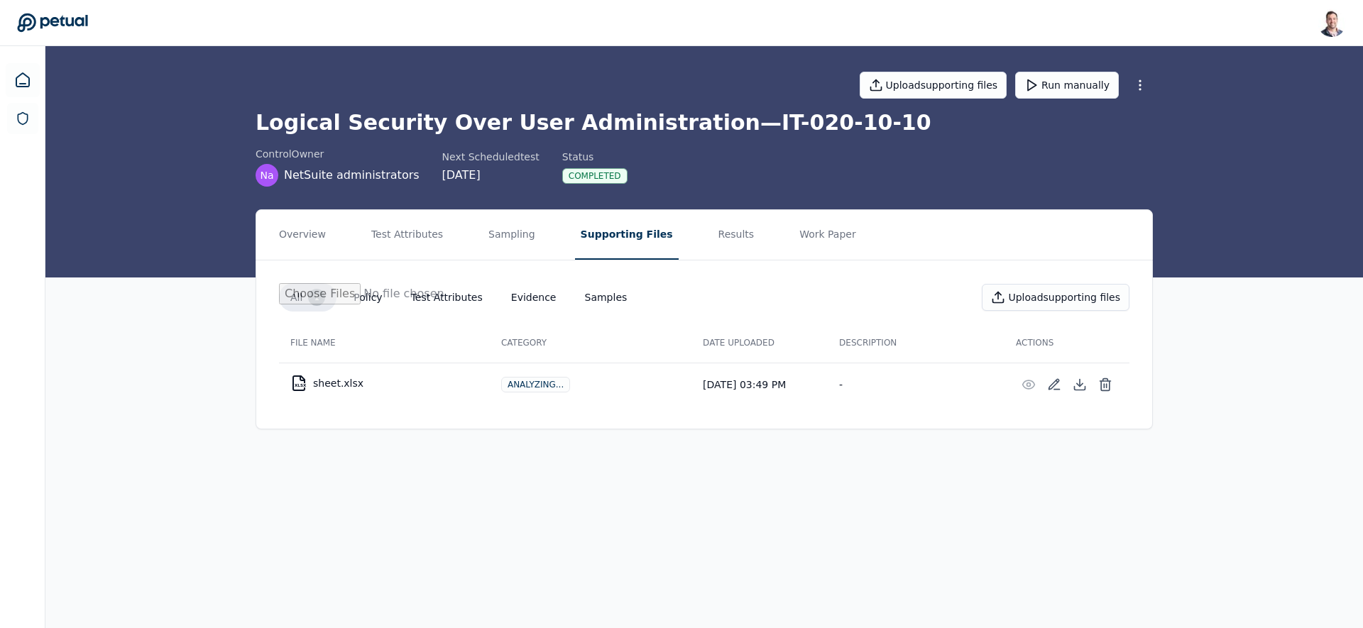
click at [634, 171] on div "control Owner Na NetSuite administrators Next Scheduled test 9/29/2025 Status C…" at bounding box center [704, 167] width 897 height 40
click at [716, 252] on button "Results" at bounding box center [737, 235] width 48 height 50
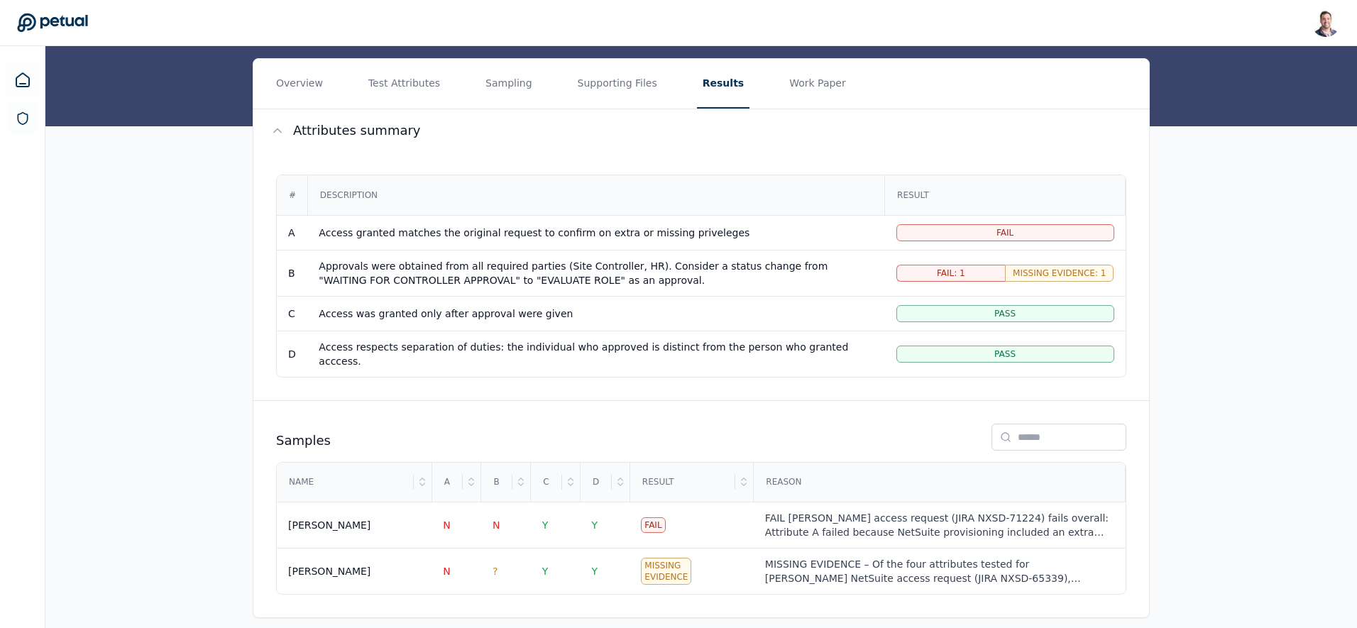
scroll to position [153, 0]
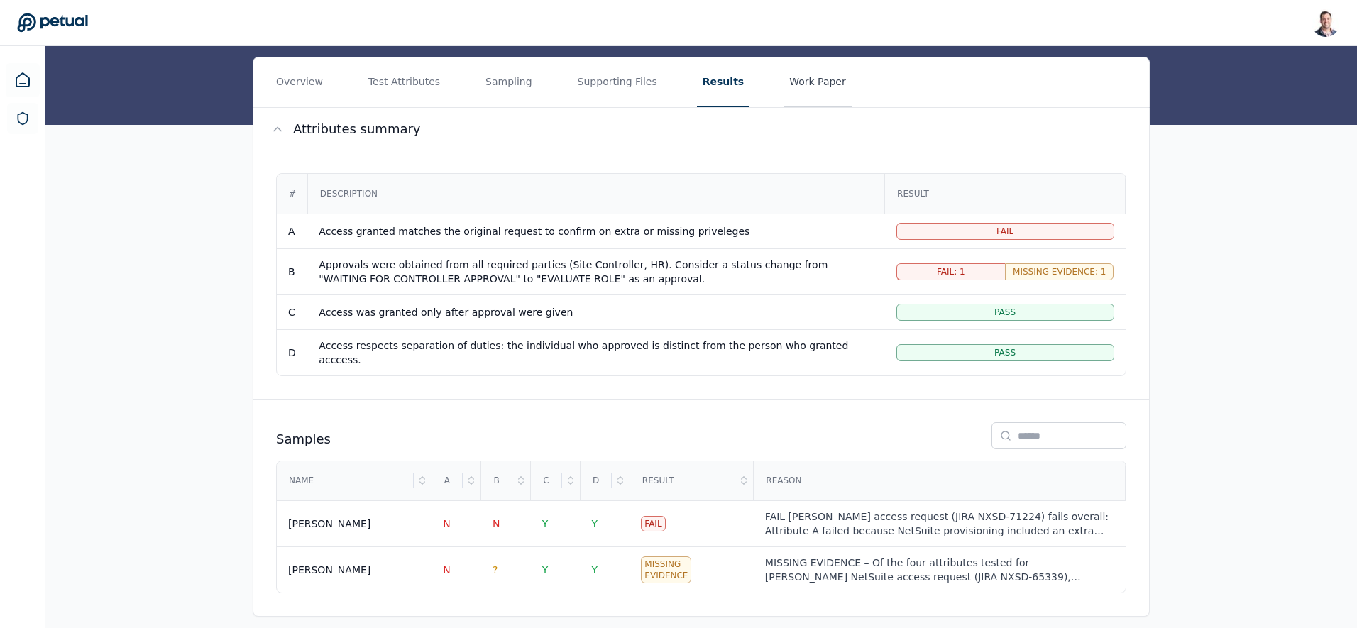
click at [786, 87] on button "Work Paper" at bounding box center [818, 82] width 68 height 50
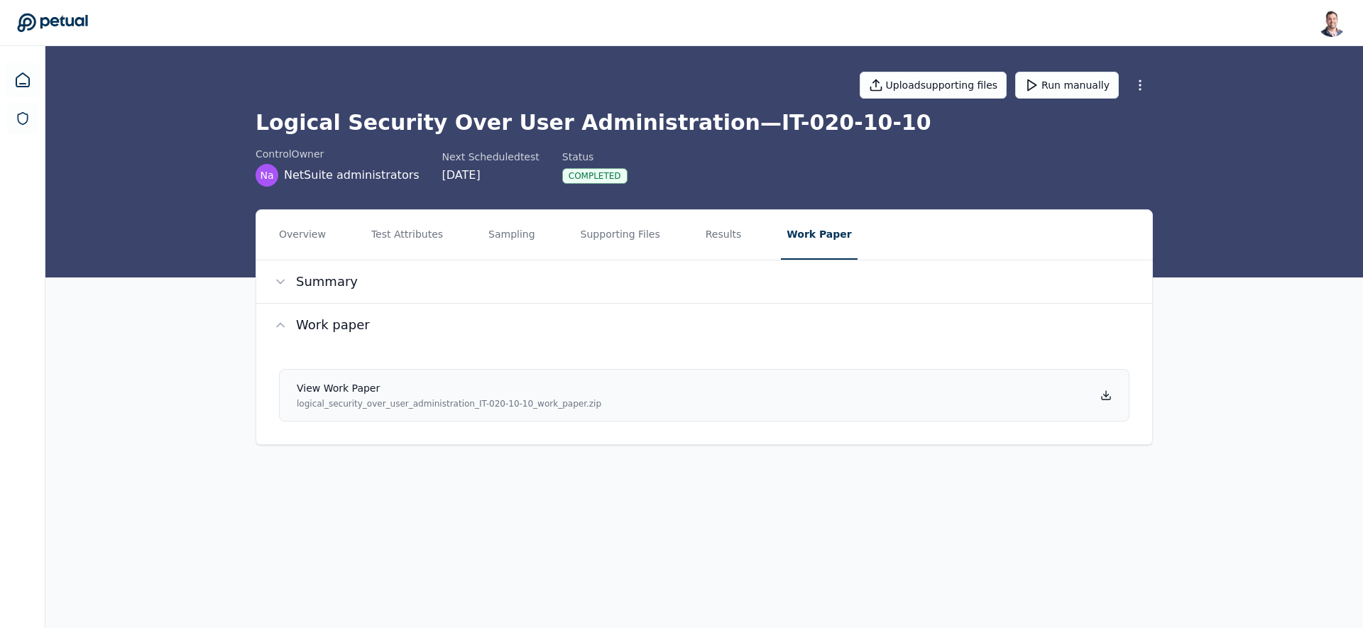
click at [1108, 395] on icon at bounding box center [1105, 395] width 11 height 11
click at [691, 62] on div "Upload supporting files Run manually" at bounding box center [704, 85] width 897 height 50
click at [598, 239] on button "Supporting Files" at bounding box center [620, 235] width 91 height 50
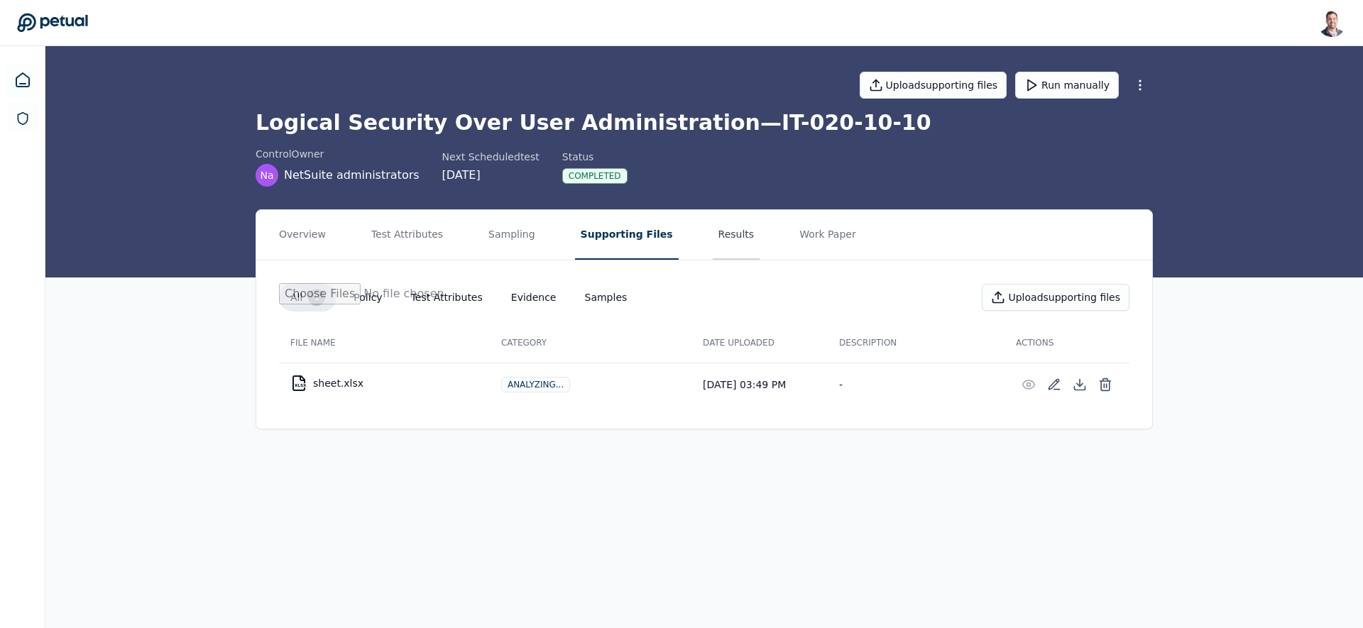
click at [713, 241] on button "Results" at bounding box center [737, 235] width 48 height 50
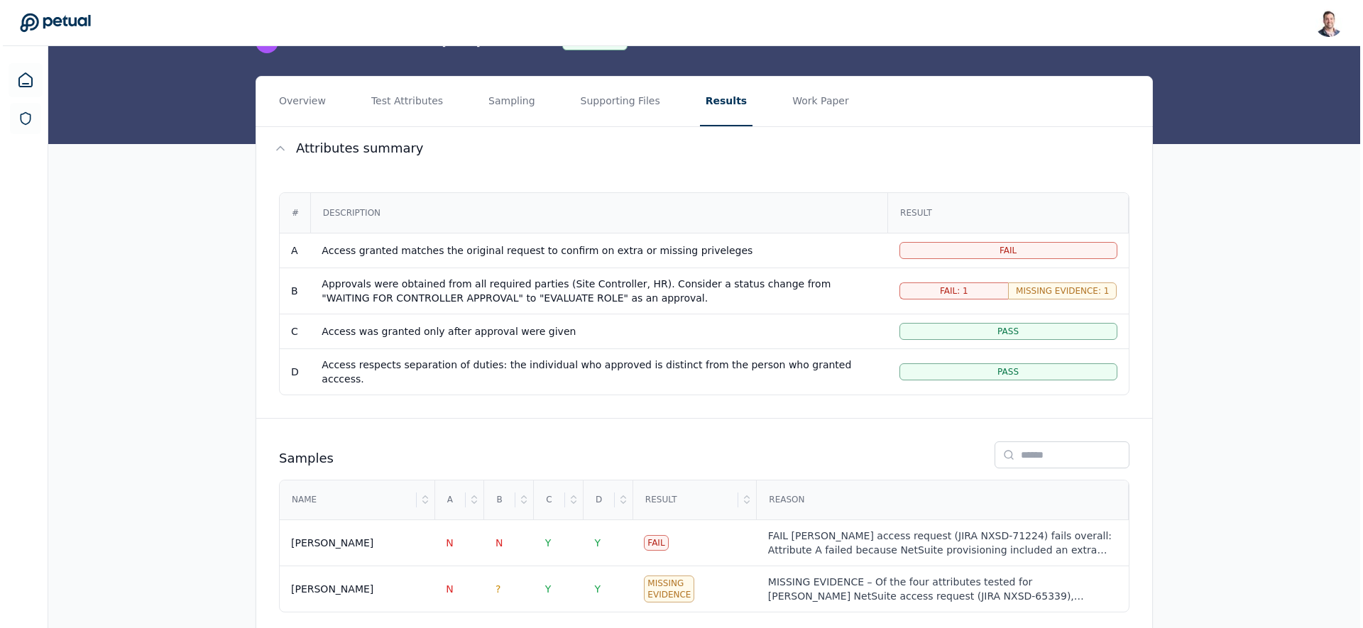
scroll to position [153, 0]
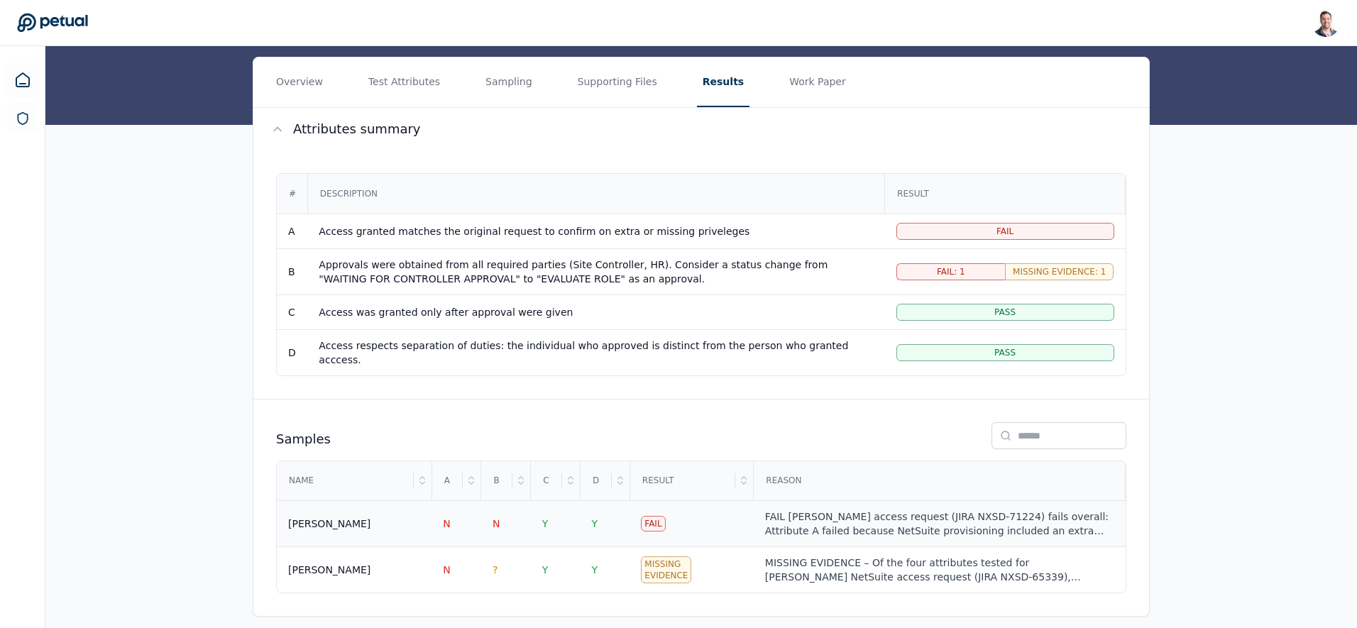
click at [689, 515] on td "Fail" at bounding box center [692, 524] width 124 height 46
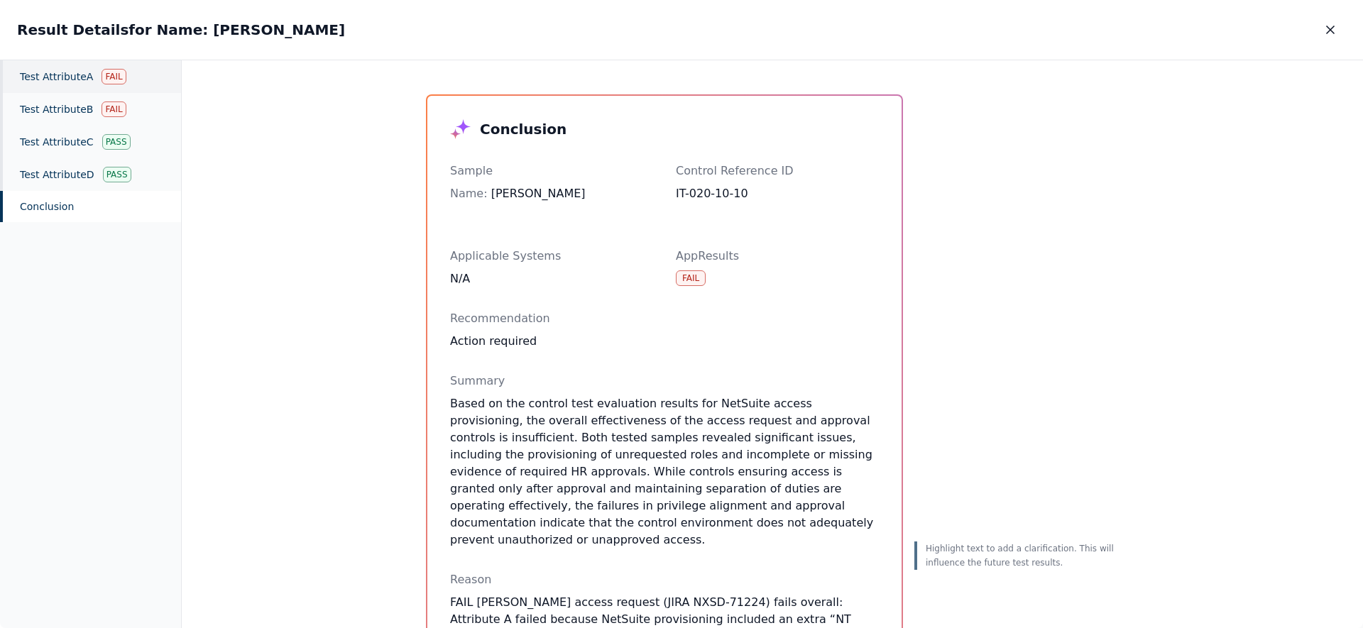
click at [92, 73] on div "Test Attribute A Fail" at bounding box center [90, 76] width 181 height 33
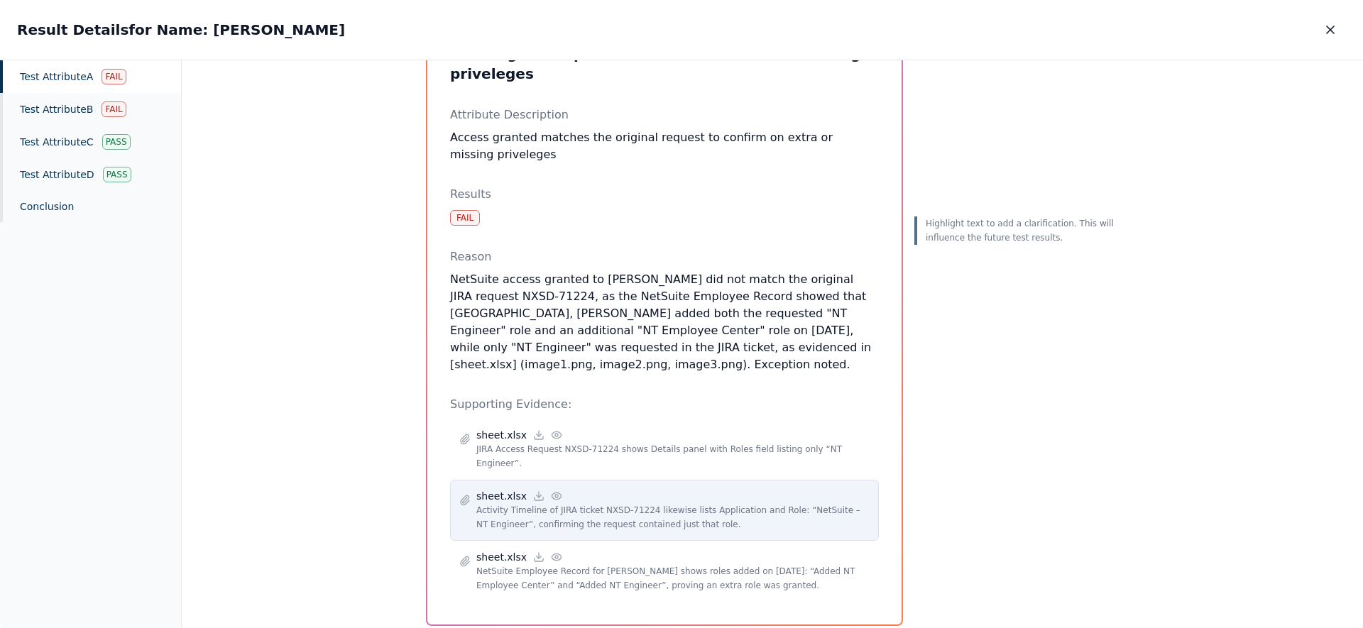
scroll to position [98, 0]
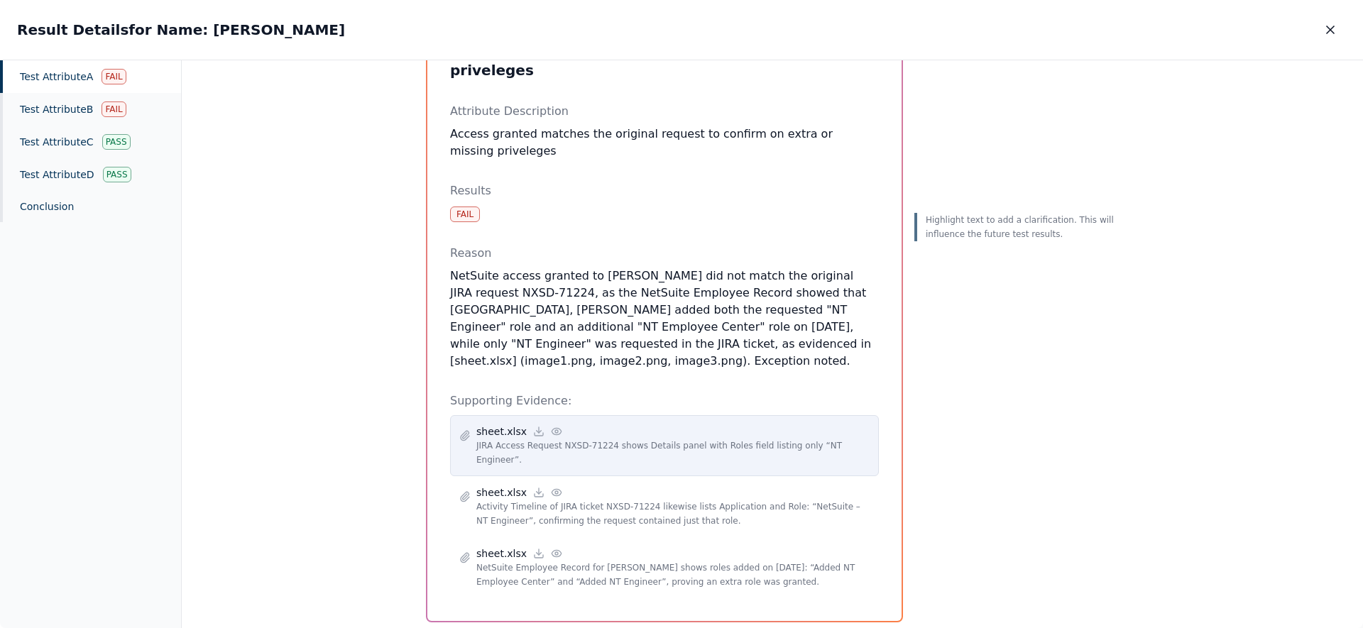
click at [555, 430] on circle at bounding box center [556, 431] width 3 height 3
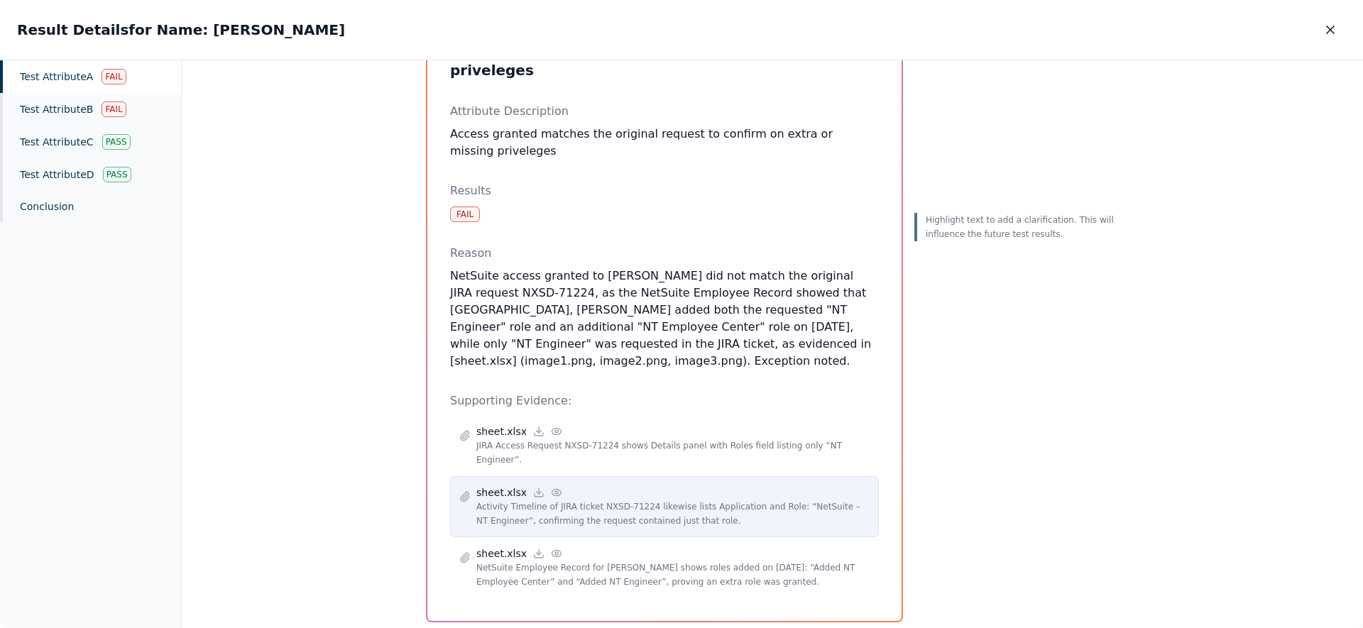
click at [554, 487] on icon at bounding box center [556, 492] width 11 height 11
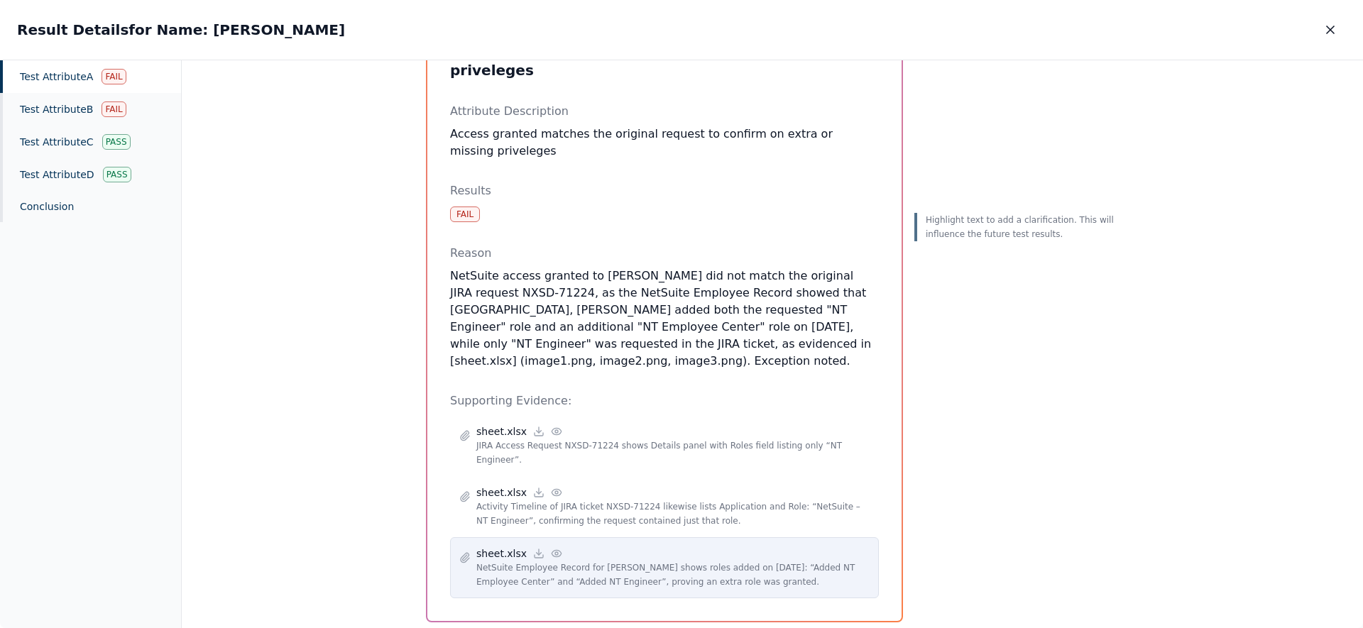
click at [555, 552] on circle at bounding box center [556, 553] width 3 height 3
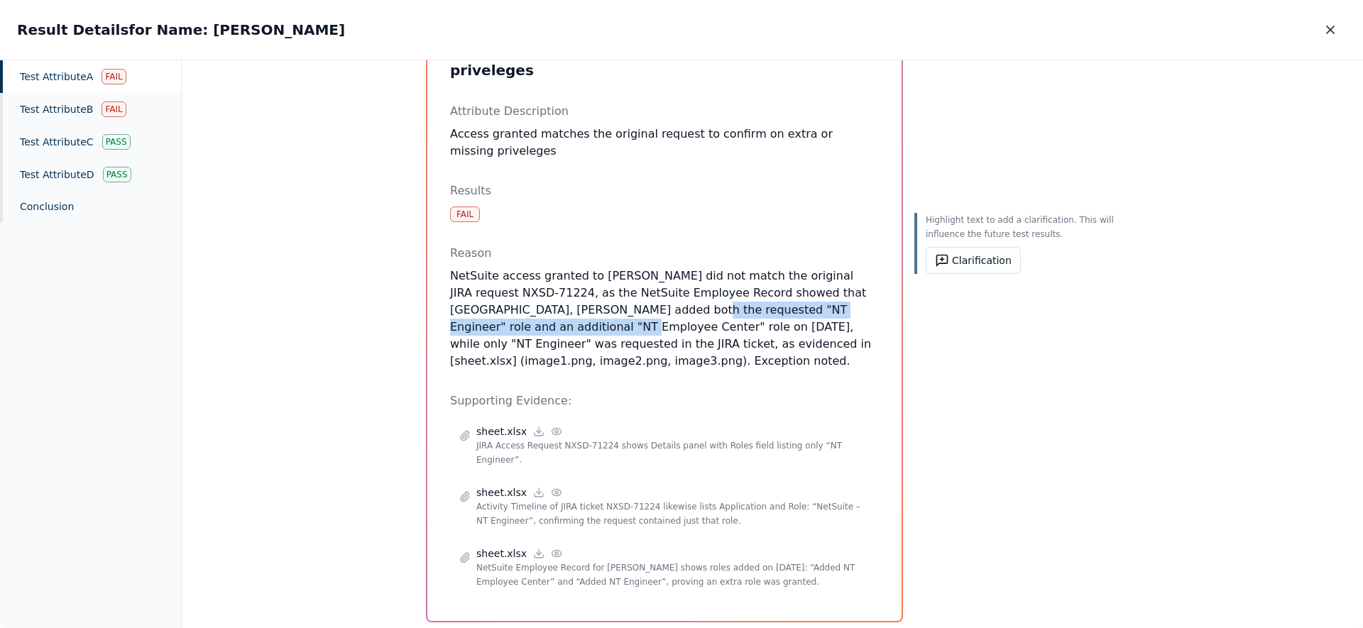
drag, startPoint x: 583, startPoint y: 290, endPoint x: 483, endPoint y: 318, distance: 104.0
click at [486, 314] on p "NetSuite access granted to Ricky Dunbar did not match the original JIRA request…" at bounding box center [664, 319] width 429 height 102
click at [970, 265] on button "Clarification" at bounding box center [973, 260] width 95 height 27
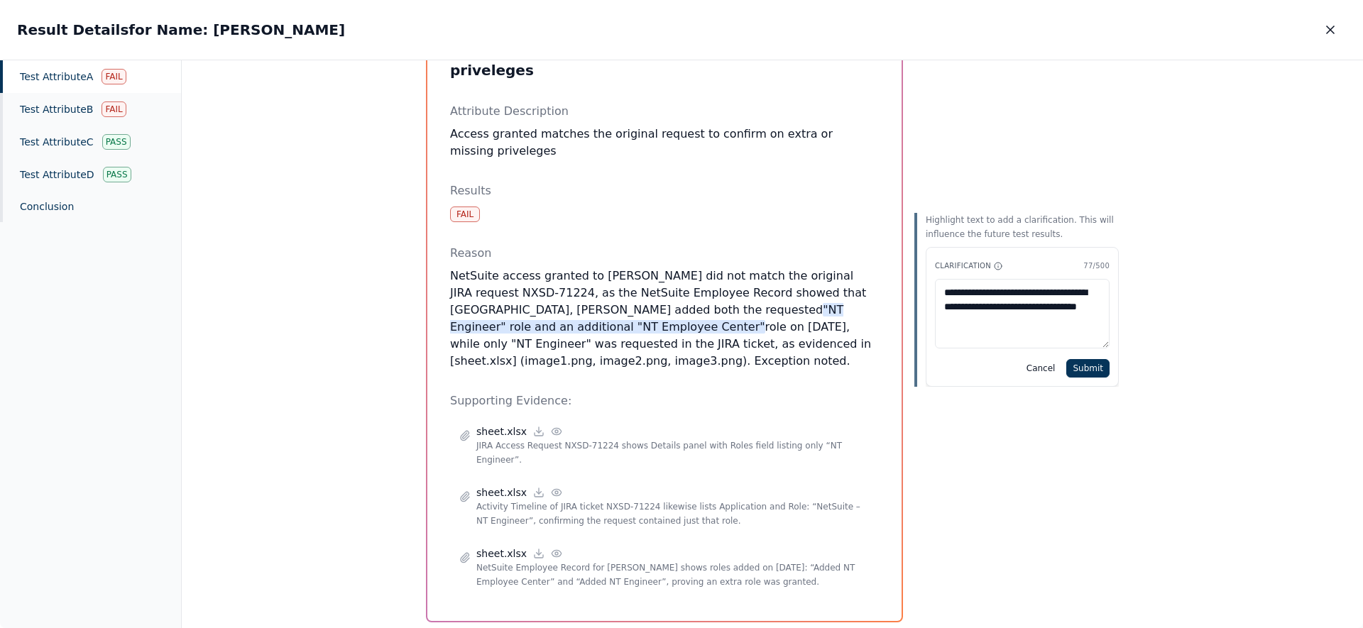
type textarea "**********"
click at [1068, 375] on div "Cancel Submit" at bounding box center [1022, 368] width 175 height 18
click at [1101, 373] on button "Submit" at bounding box center [1087, 368] width 43 height 18
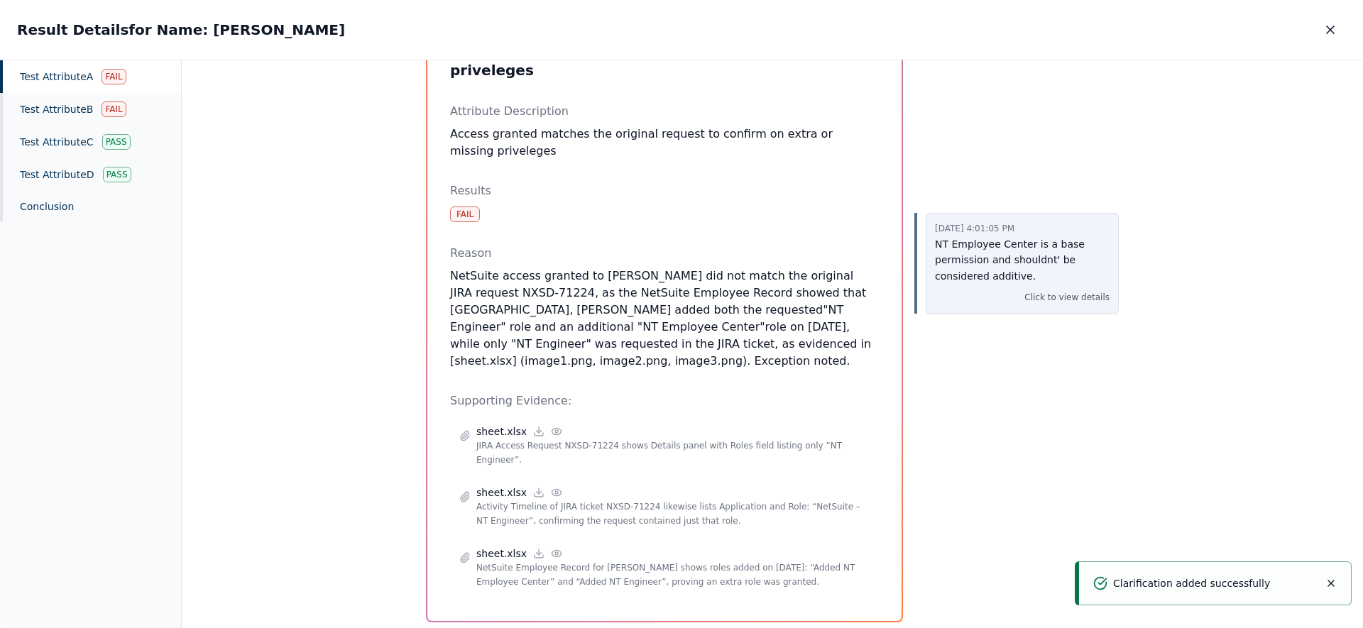
click at [1051, 297] on p "Click to view details" at bounding box center [1066, 297] width 85 height 14
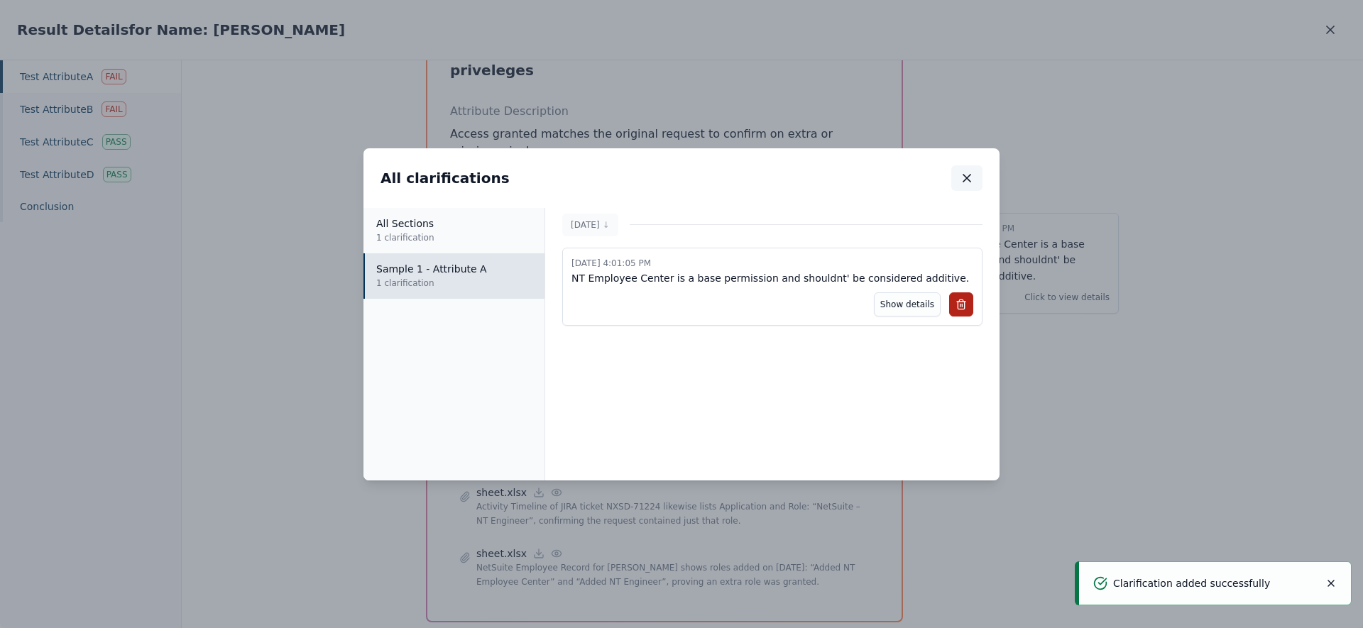
click at [965, 181] on icon "button" at bounding box center [967, 178] width 14 height 14
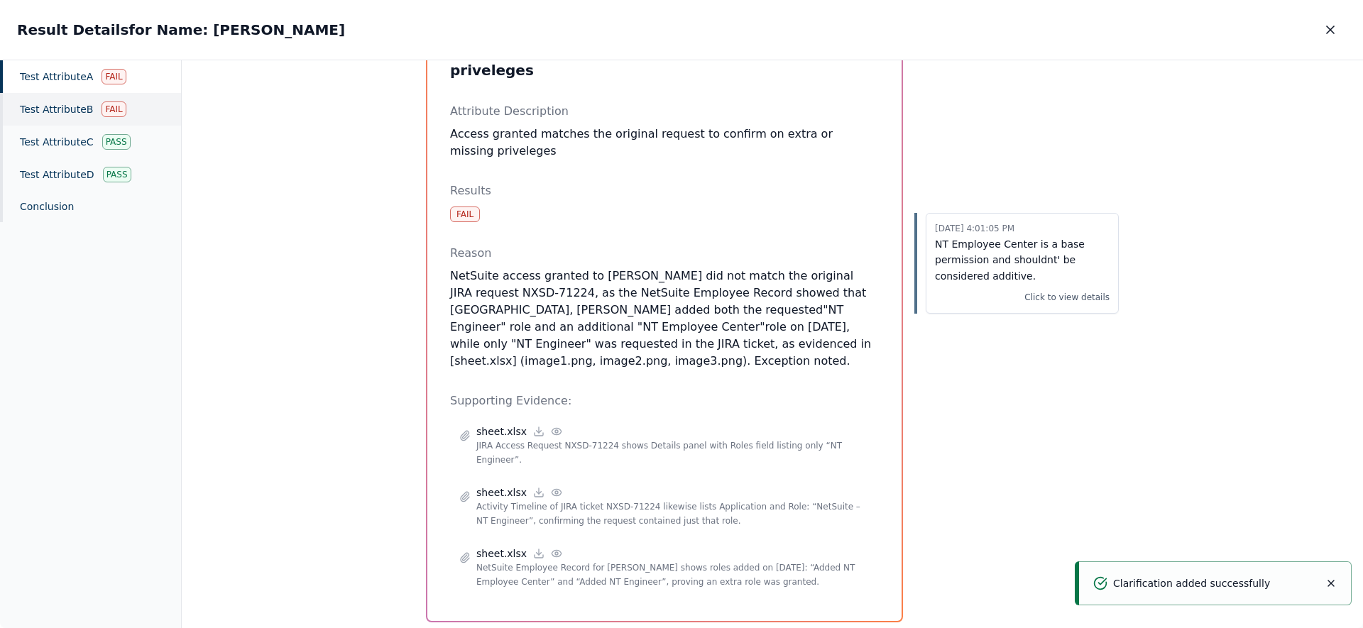
click at [72, 114] on div "Test Attribute B Fail" at bounding box center [90, 109] width 181 height 33
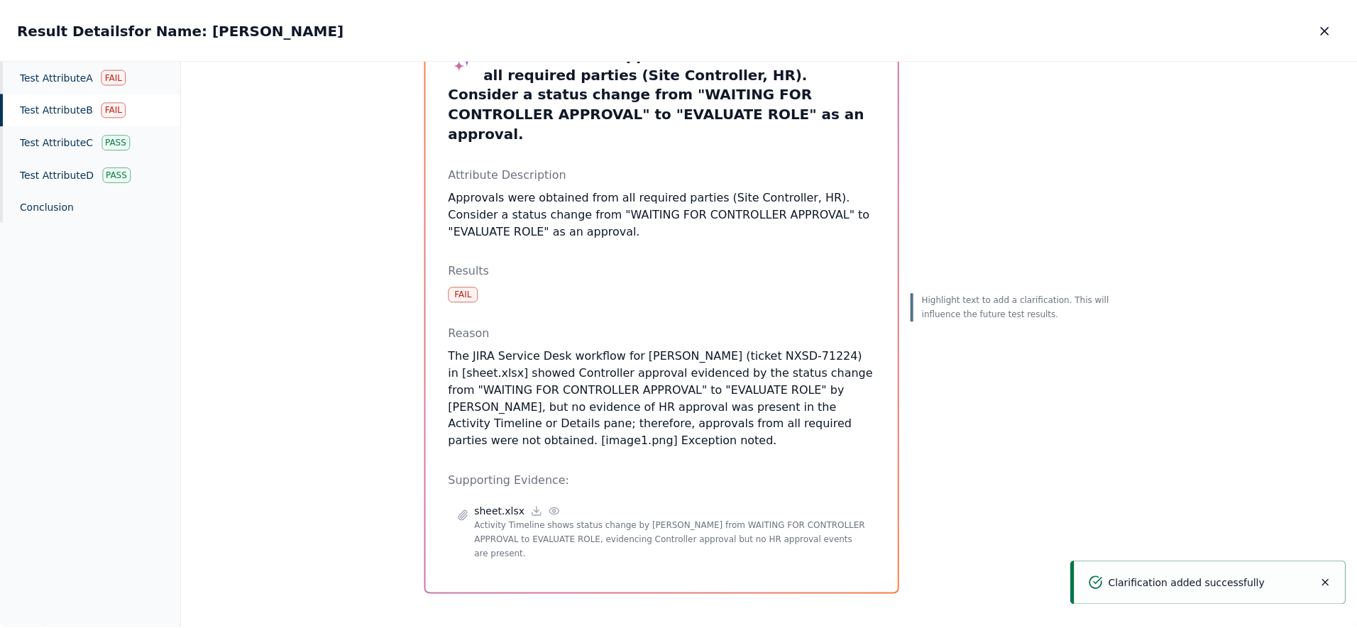
scroll to position [61, 0]
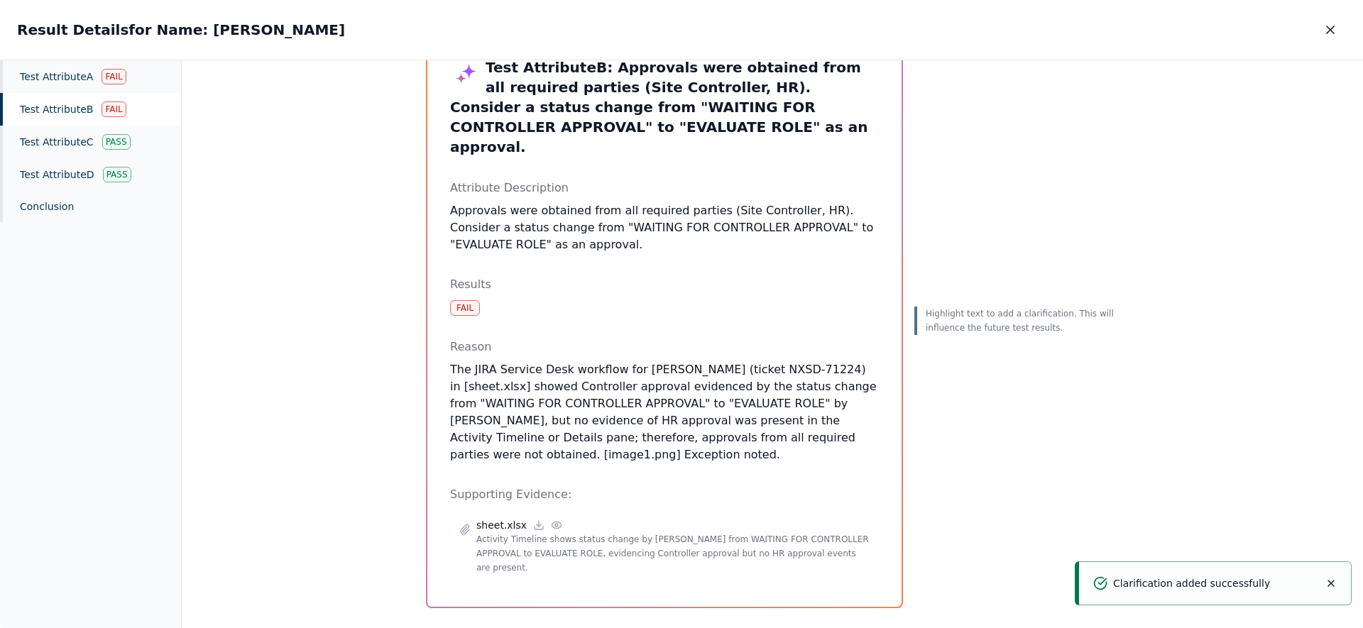
drag, startPoint x: 649, startPoint y: 455, endPoint x: 518, endPoint y: 327, distance: 183.2
click at [518, 327] on div "Test Attribute B : Approvals were obtained from all required parties (Site Cont…" at bounding box center [664, 320] width 429 height 527
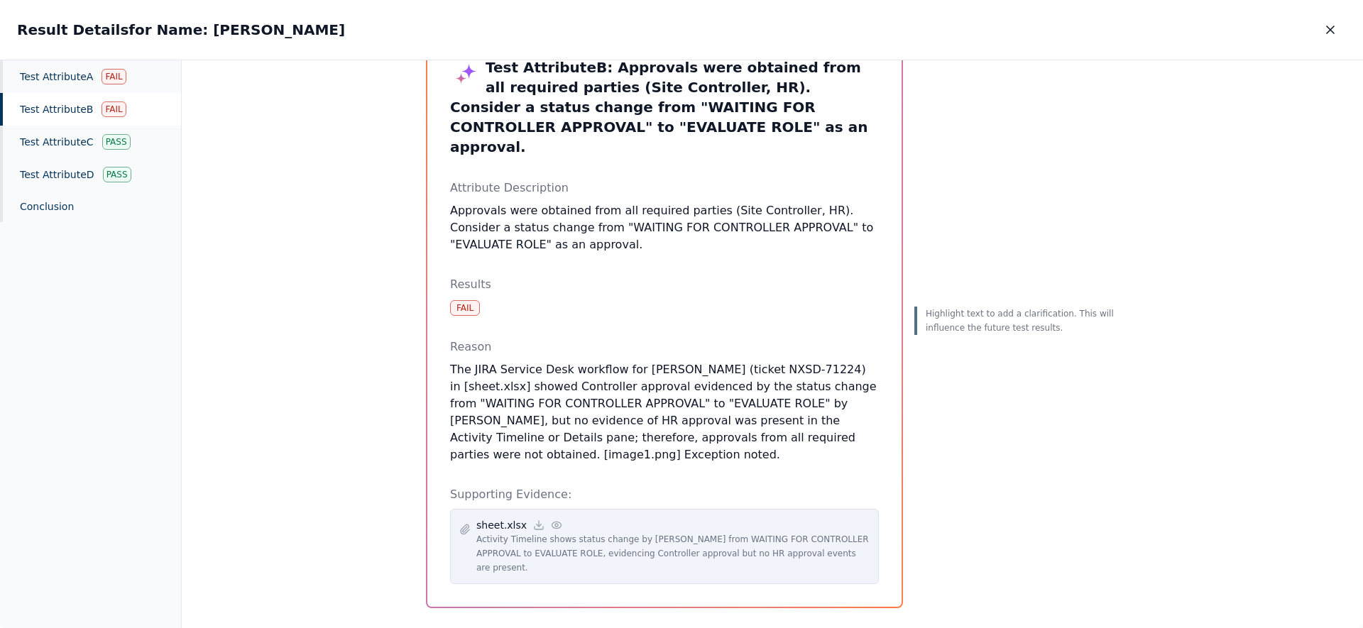
click at [552, 520] on icon at bounding box center [556, 525] width 11 height 11
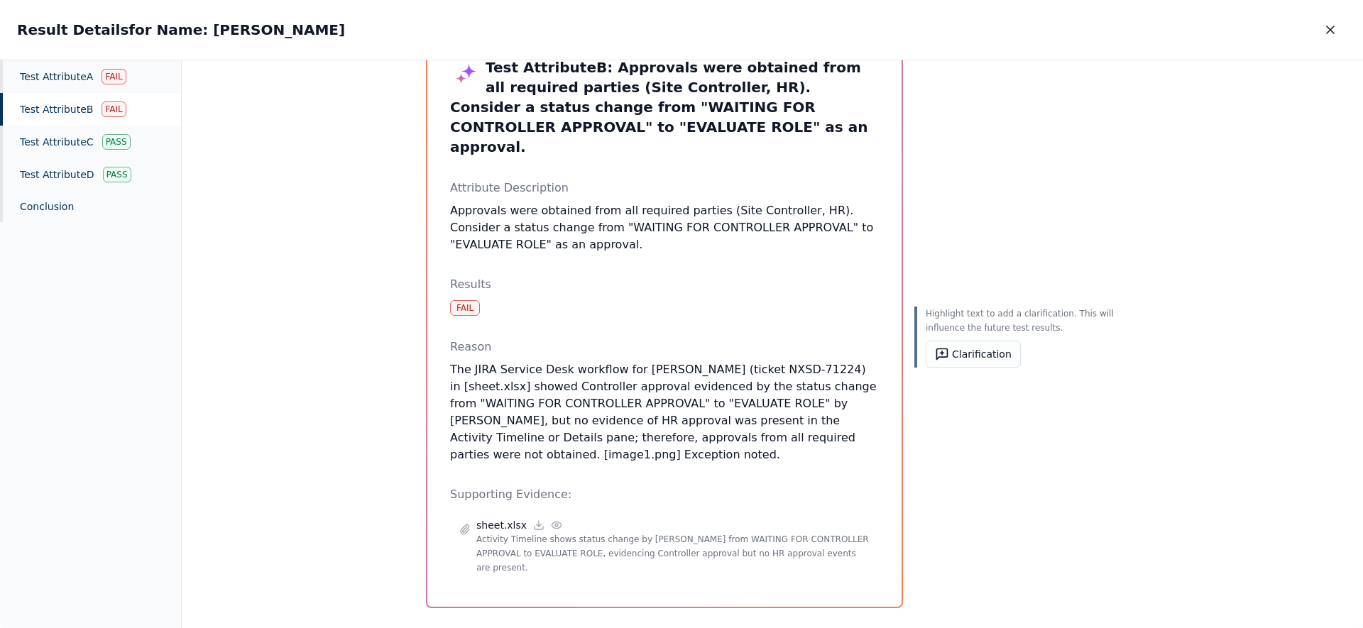
drag, startPoint x: 638, startPoint y: 443, endPoint x: 563, endPoint y: 341, distance: 126.4
click at [563, 361] on p "The JIRA Service Desk workflow for Ricky Dunbar (ticket NXSD-71224) in [sheet.x…" at bounding box center [664, 412] width 429 height 102
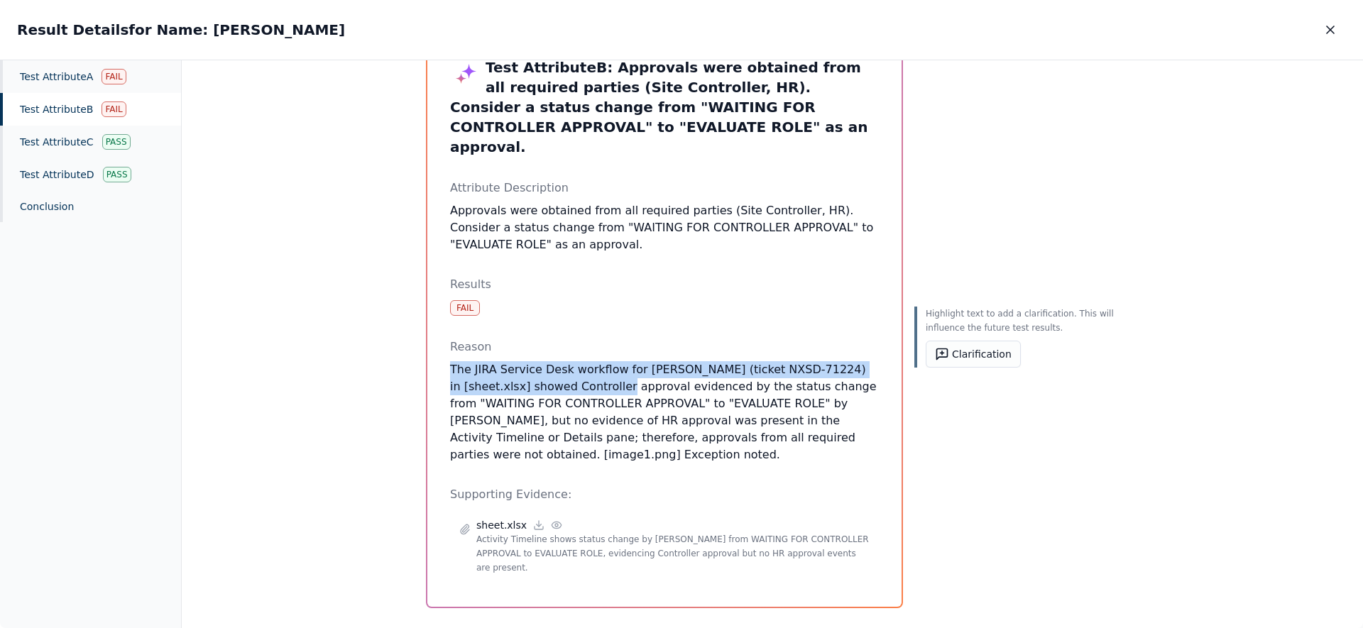
drag, startPoint x: 563, startPoint y: 341, endPoint x: 717, endPoint y: 449, distance: 188.1
click at [716, 449] on div "Test Attribute B : Approvals were obtained from all required parties (Site Cont…" at bounding box center [664, 320] width 429 height 527
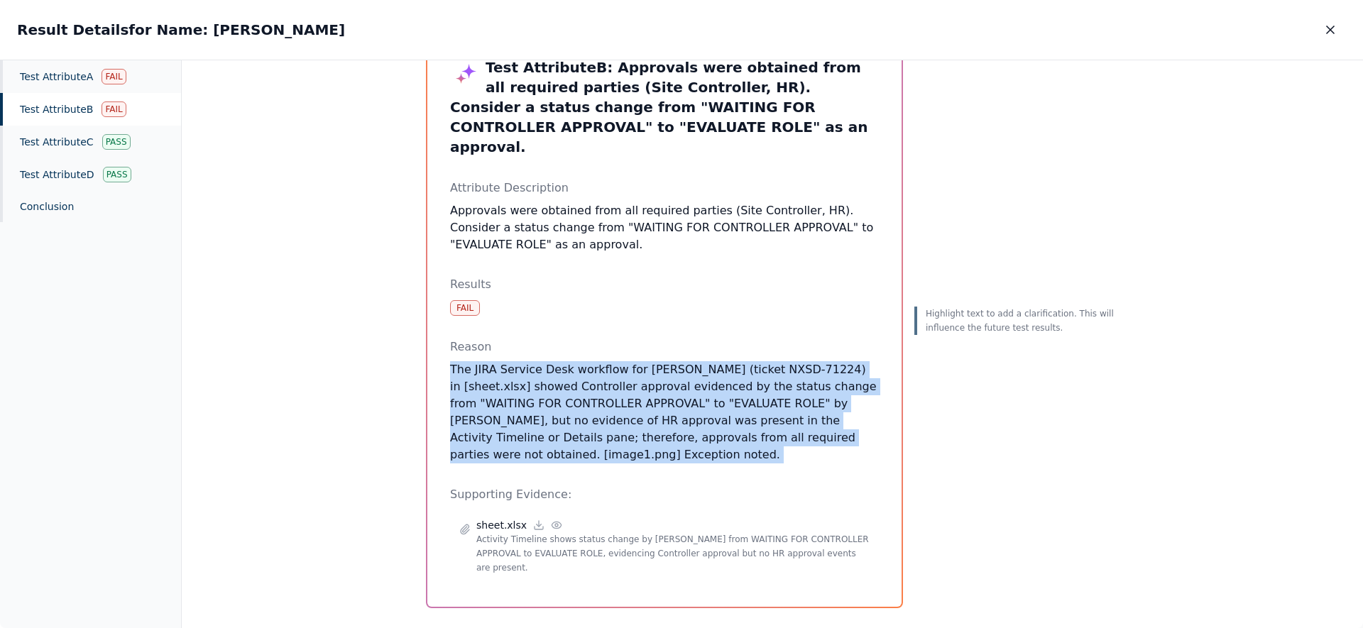
click at [716, 445] on div "Test Attribute B : Approvals were obtained from all required parties (Site Cont…" at bounding box center [664, 320] width 429 height 527
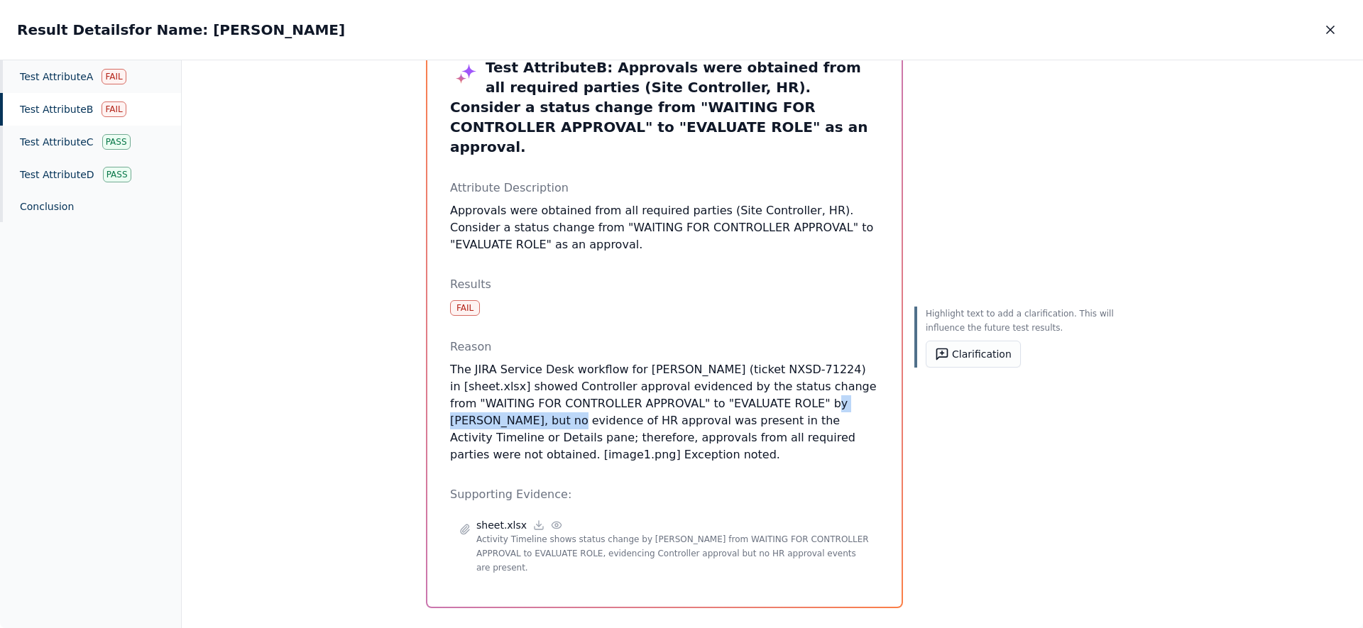
drag, startPoint x: 794, startPoint y: 386, endPoint x: 522, endPoint y: 401, distance: 271.6
click at [522, 401] on p "The JIRA Service Desk workflow for Ricky Dunbar (ticket NXSD-71224) in [sheet.x…" at bounding box center [664, 412] width 429 height 102
click at [950, 353] on button "Clarification" at bounding box center [973, 354] width 95 height 27
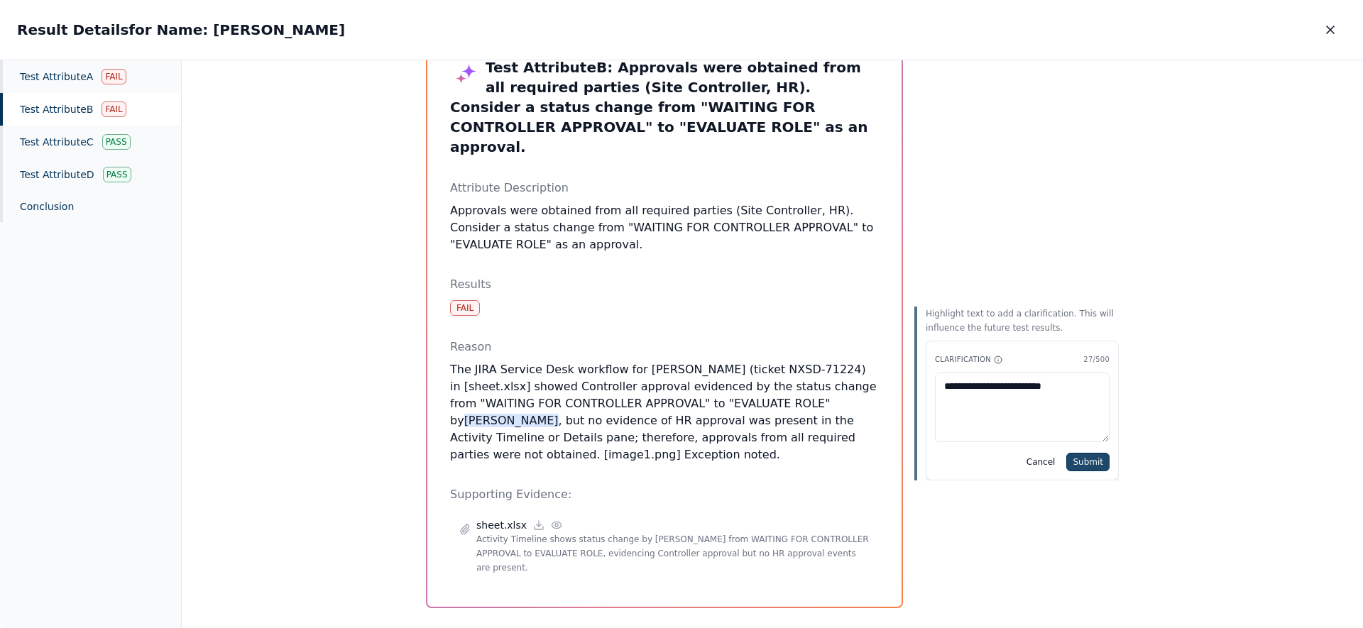
type textarea "**********"
click at [1078, 466] on button "Submit" at bounding box center [1087, 462] width 43 height 18
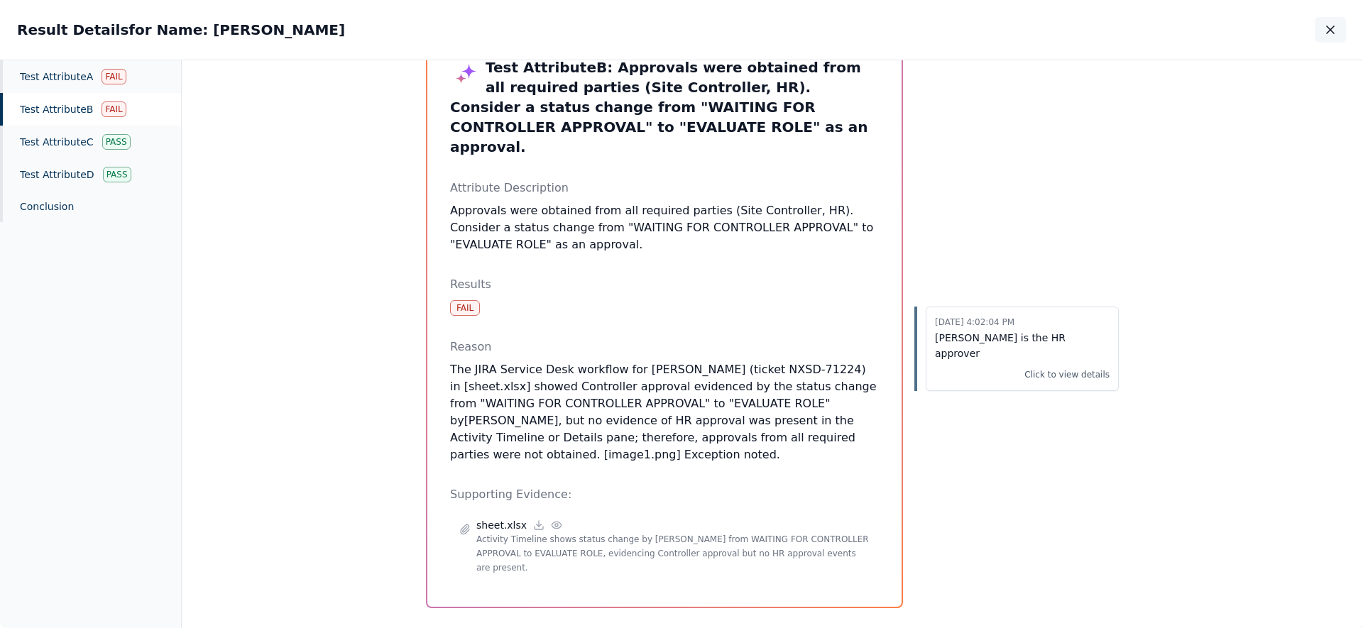
click at [1335, 26] on icon "button" at bounding box center [1330, 30] width 14 height 14
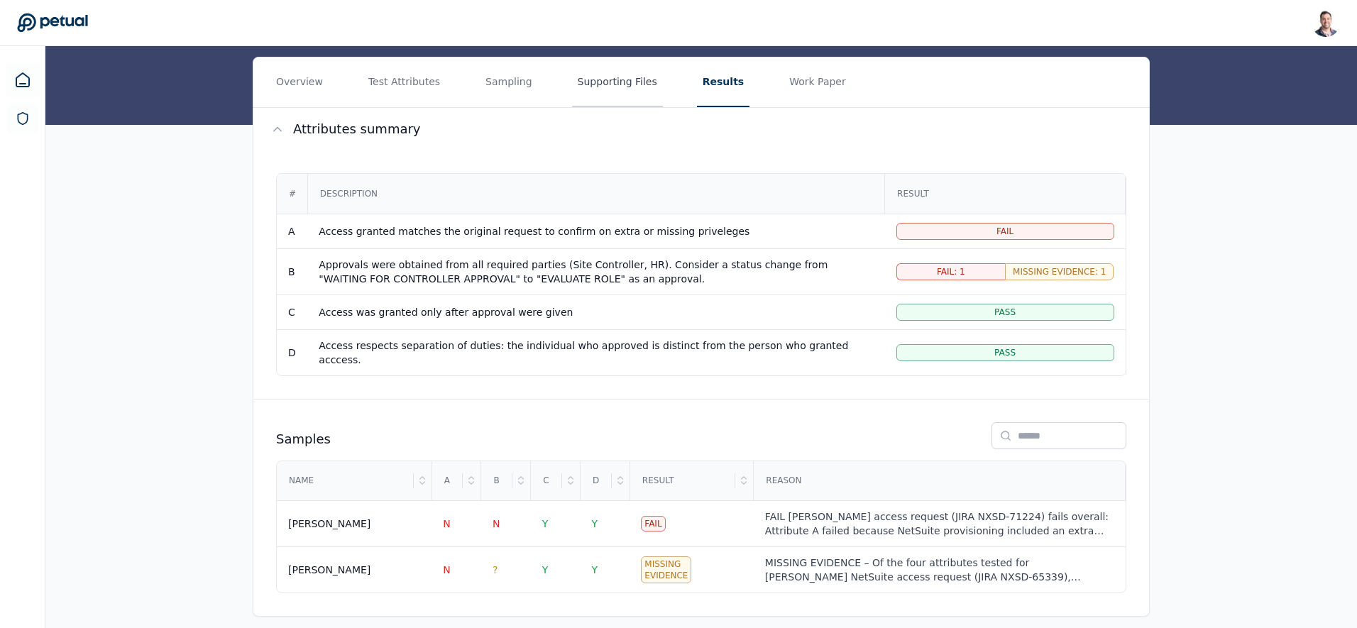
click at [595, 79] on button "Supporting Files" at bounding box center [617, 82] width 91 height 50
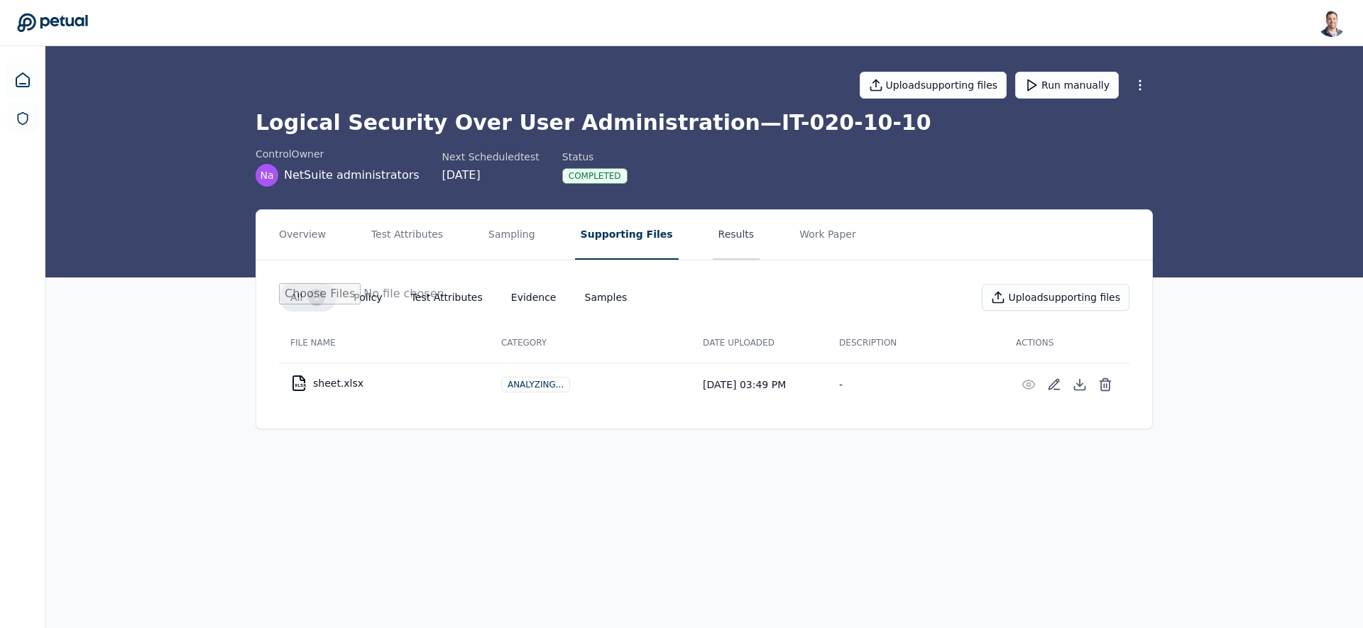
click at [714, 239] on button "Results" at bounding box center [737, 235] width 48 height 50
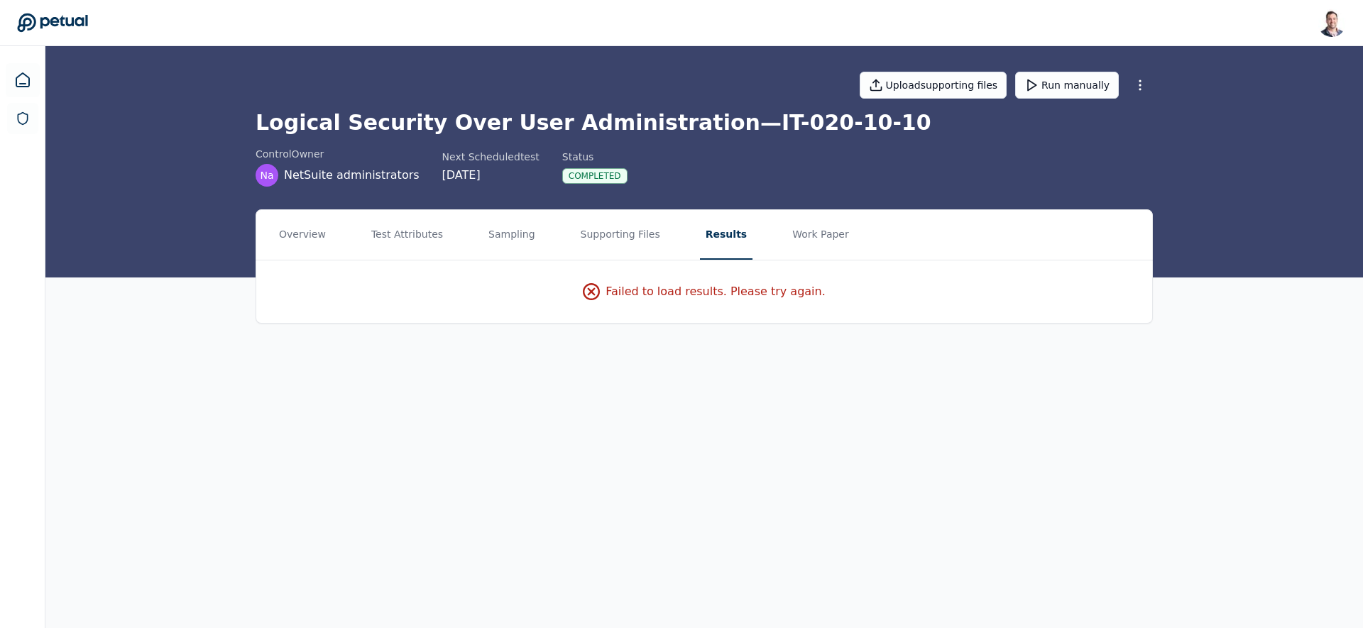
click at [701, 232] on button "Results" at bounding box center [726, 235] width 53 height 50
click at [684, 297] on div "Failed to load results. Please try again." at bounding box center [704, 291] width 243 height 17
click at [709, 295] on div "Failed to load results. Please try again." at bounding box center [704, 291] width 243 height 17
click at [613, 241] on button "Supporting Files" at bounding box center [620, 235] width 91 height 50
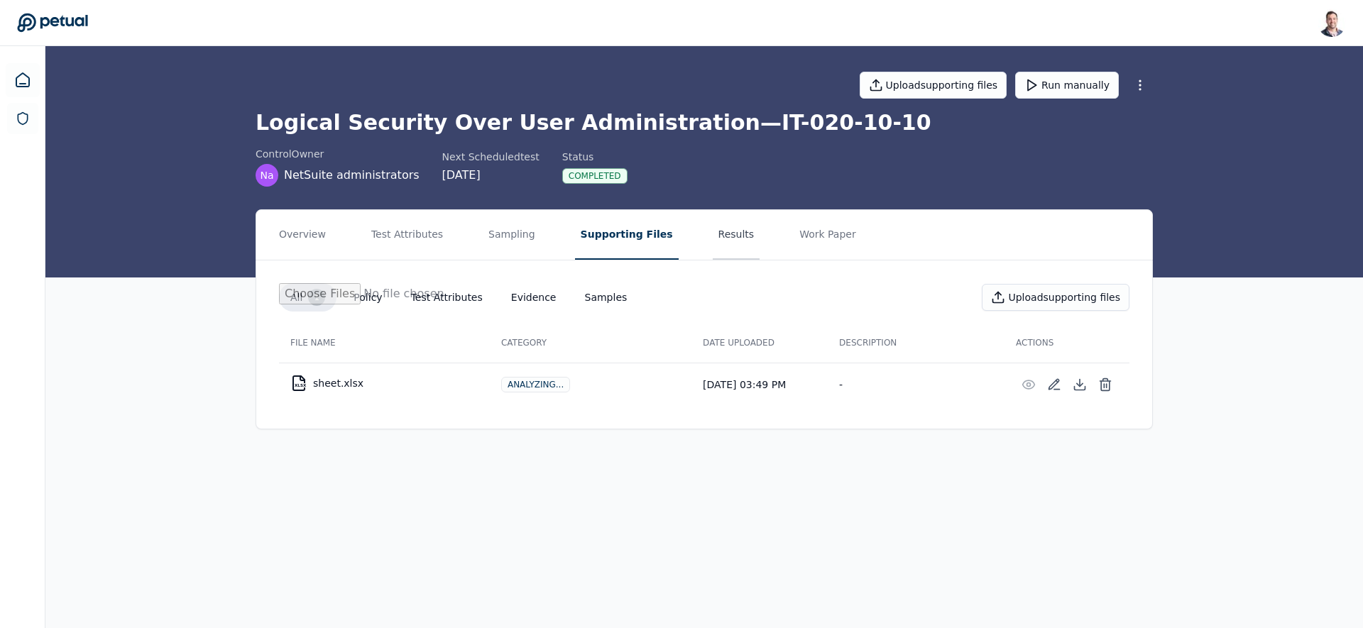
click at [713, 234] on button "Results" at bounding box center [737, 235] width 48 height 50
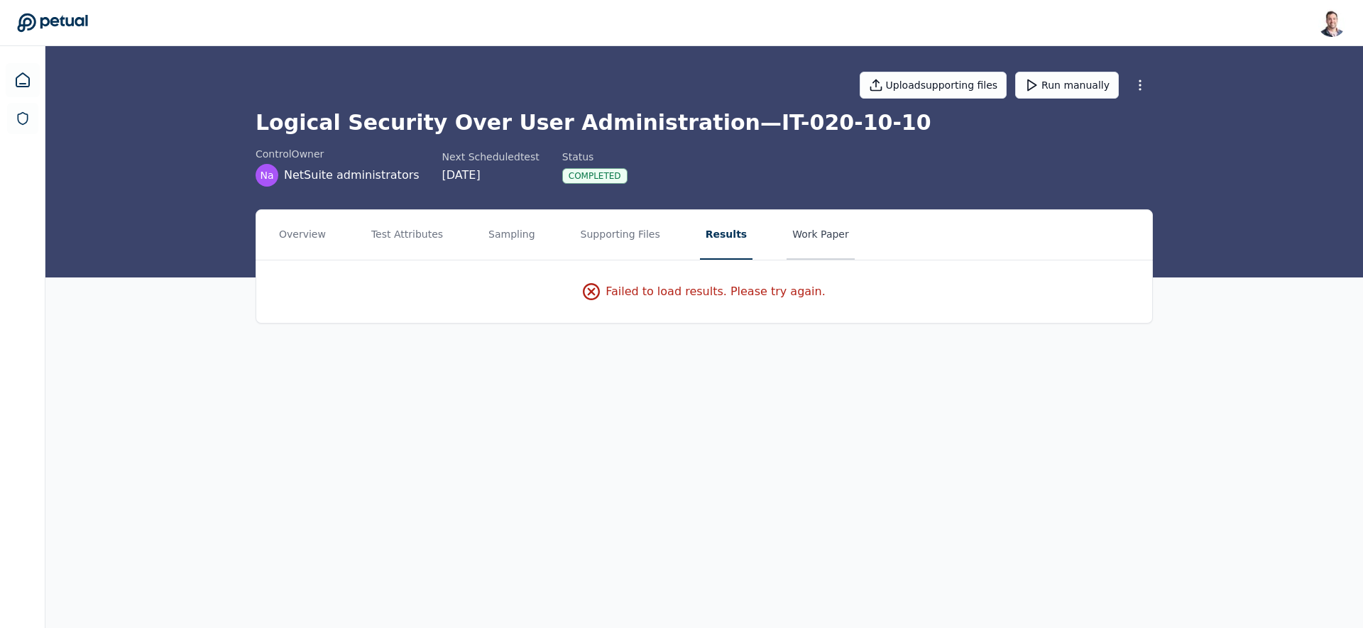
click at [786, 236] on button "Work Paper" at bounding box center [820, 235] width 68 height 50
click at [703, 233] on button "Results" at bounding box center [724, 235] width 48 height 50
drag, startPoint x: 715, startPoint y: 303, endPoint x: 893, endPoint y: 301, distance: 178.2
click at [894, 301] on div "Failed to load results. Please try again." at bounding box center [704, 292] width 896 height 62
click at [686, 297] on div "Failed to load results. Please try again." at bounding box center [704, 291] width 243 height 17
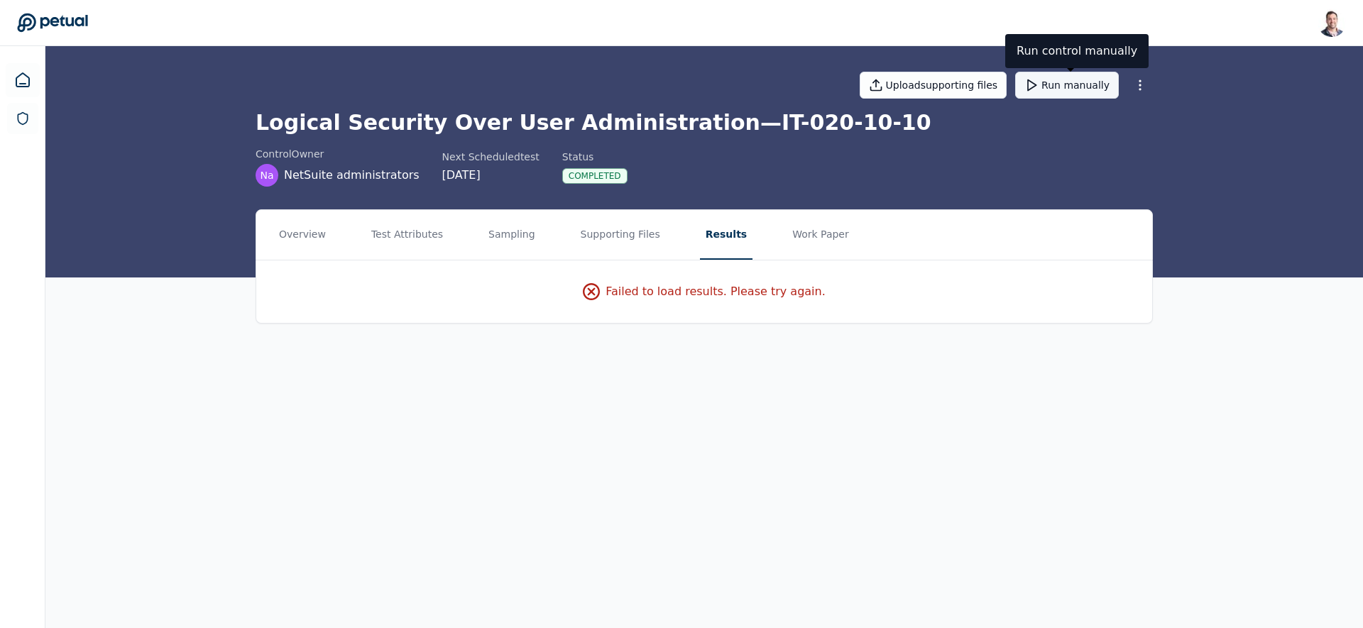
click at [1056, 91] on button "Run manually" at bounding box center [1067, 85] width 104 height 27
click at [713, 236] on button "Results" at bounding box center [726, 235] width 53 height 50
click at [317, 235] on button "Overview" at bounding box center [302, 235] width 58 height 50
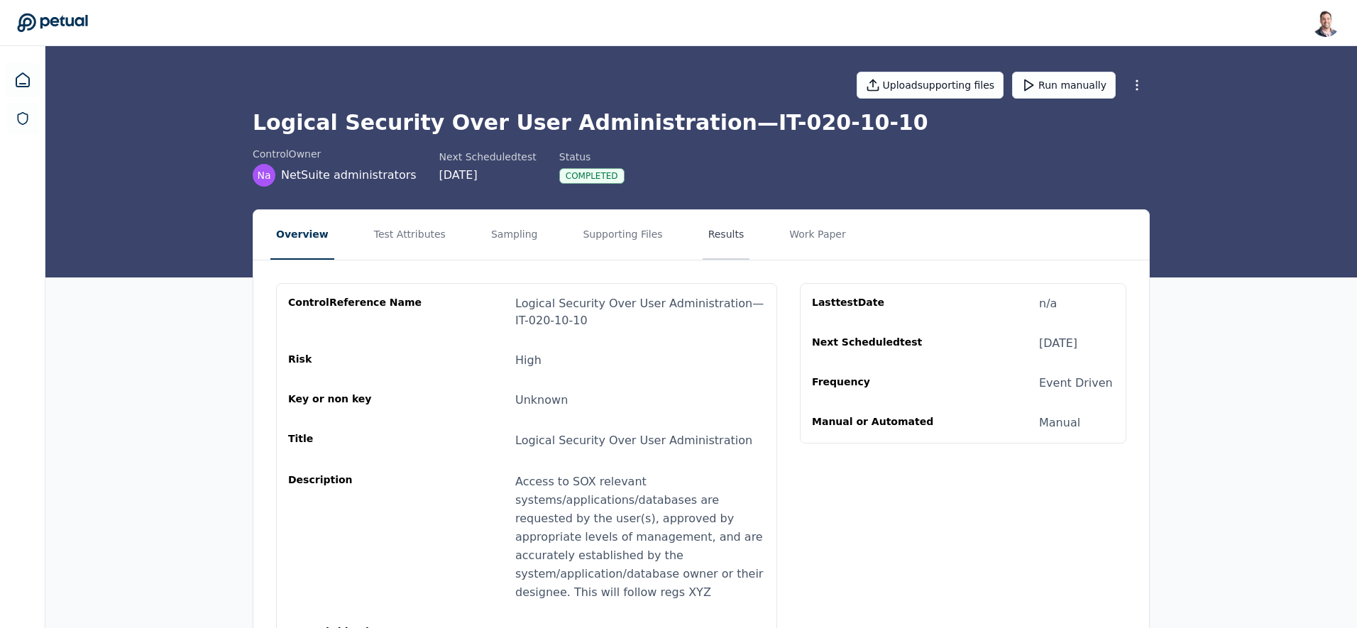
click at [728, 245] on button "Results" at bounding box center [727, 235] width 48 height 50
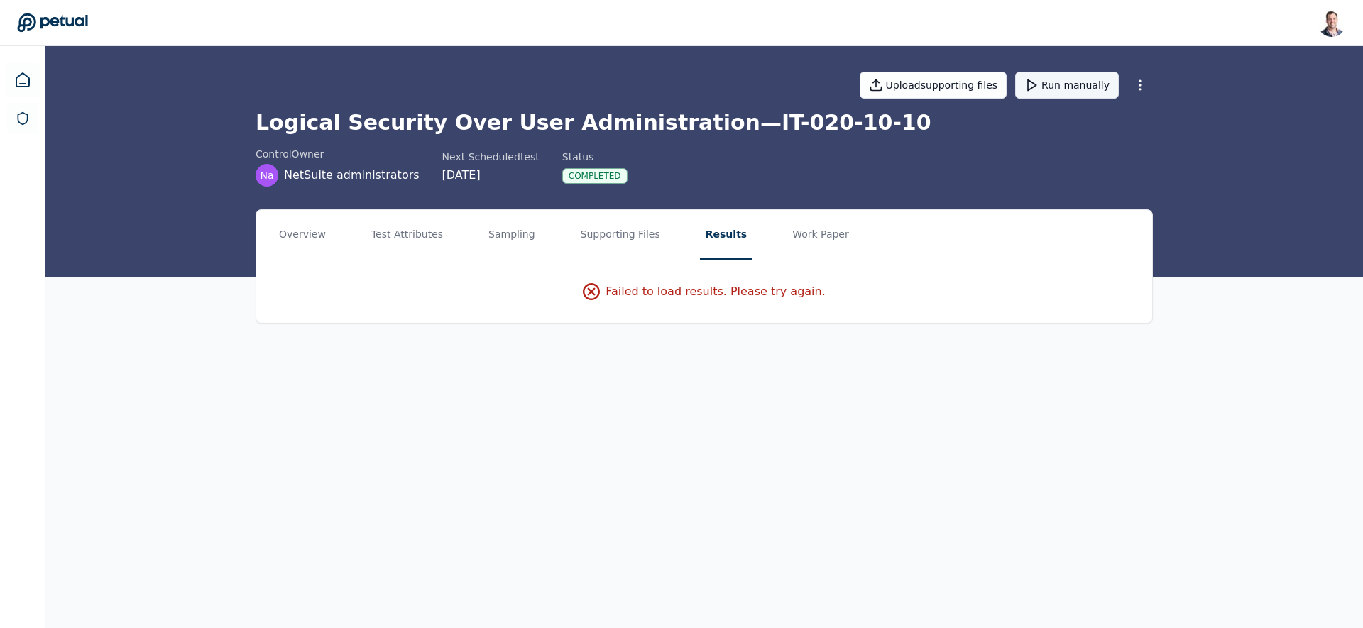
click at [1053, 92] on button "Run manually" at bounding box center [1067, 85] width 104 height 27
click at [18, 83] on icon at bounding box center [22, 80] width 17 height 17
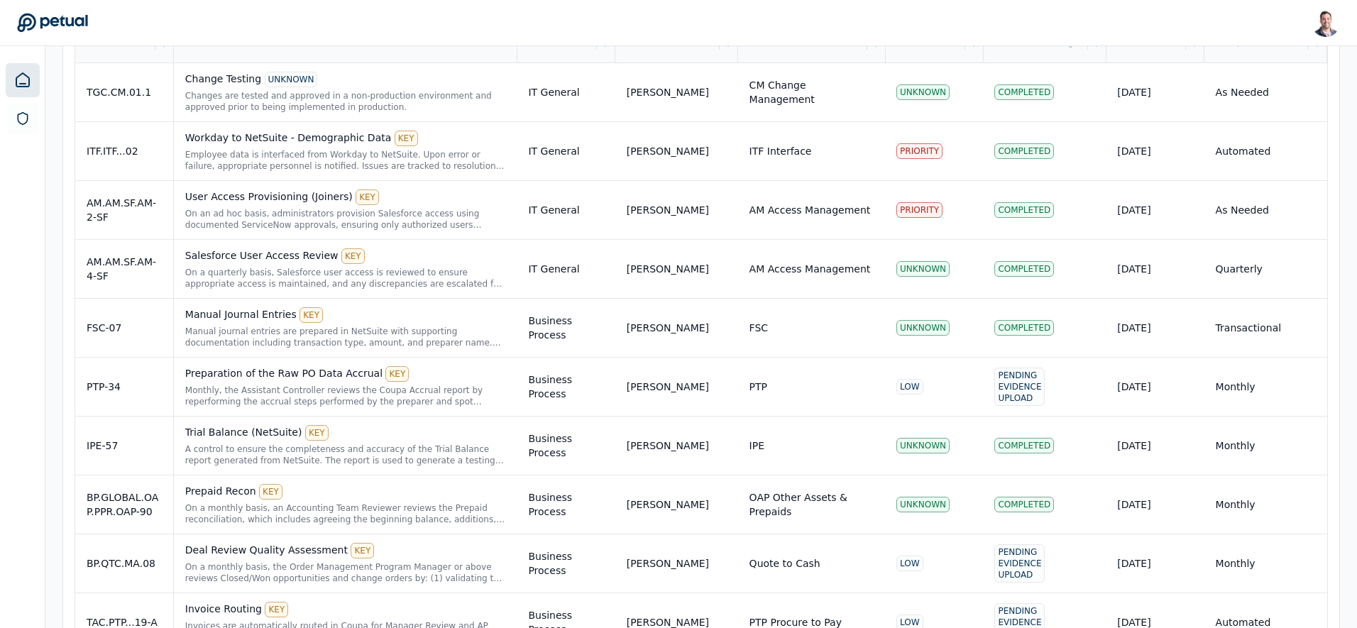
scroll to position [589, 0]
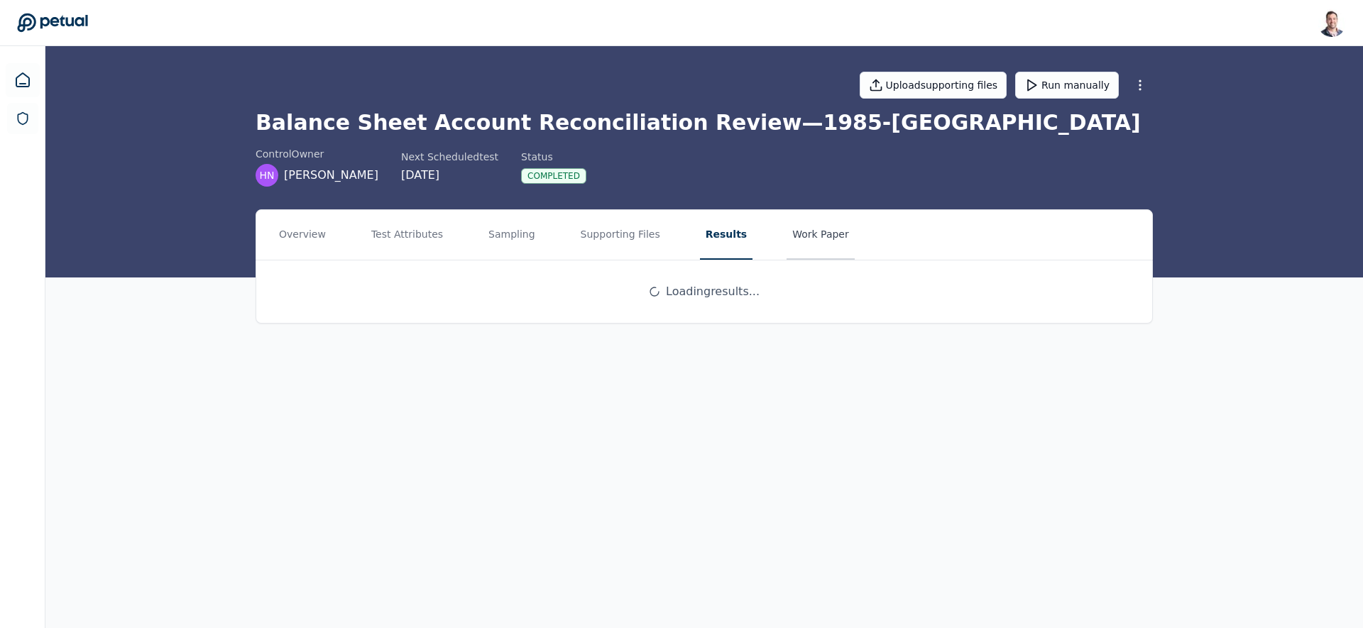
click at [808, 244] on button "Work Paper" at bounding box center [820, 235] width 68 height 50
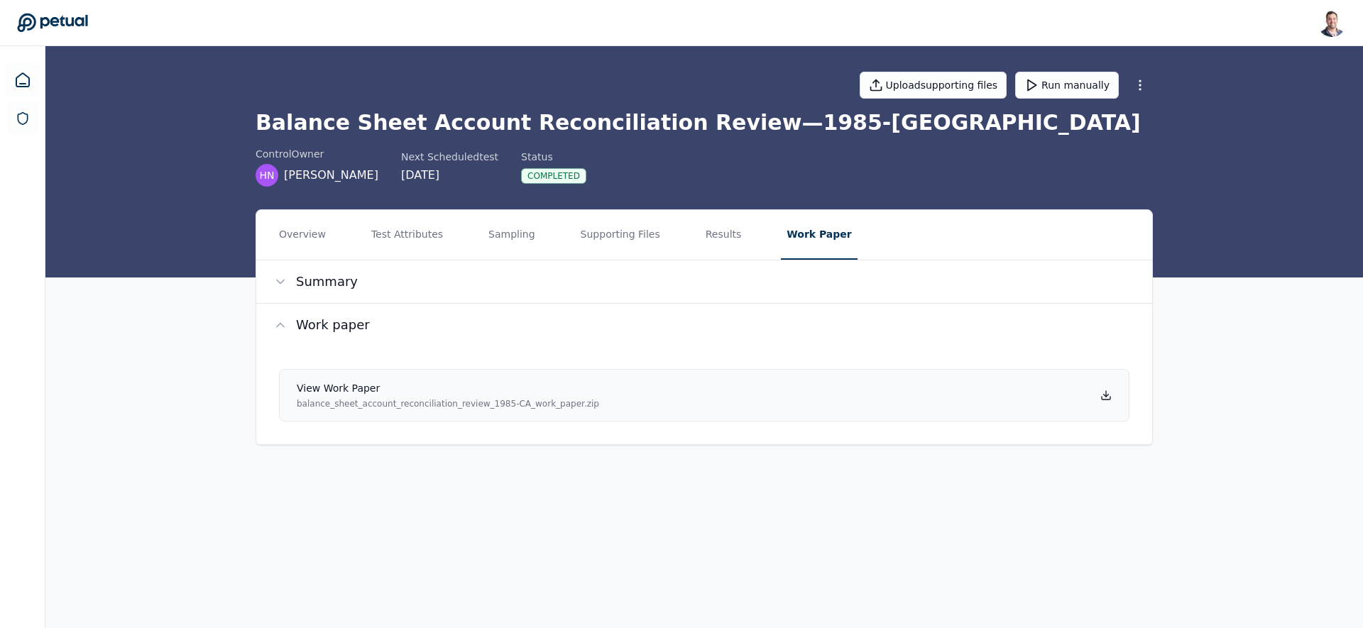
click at [1104, 393] on icon at bounding box center [1105, 395] width 11 height 11
